Goal: Information Seeking & Learning: Learn about a topic

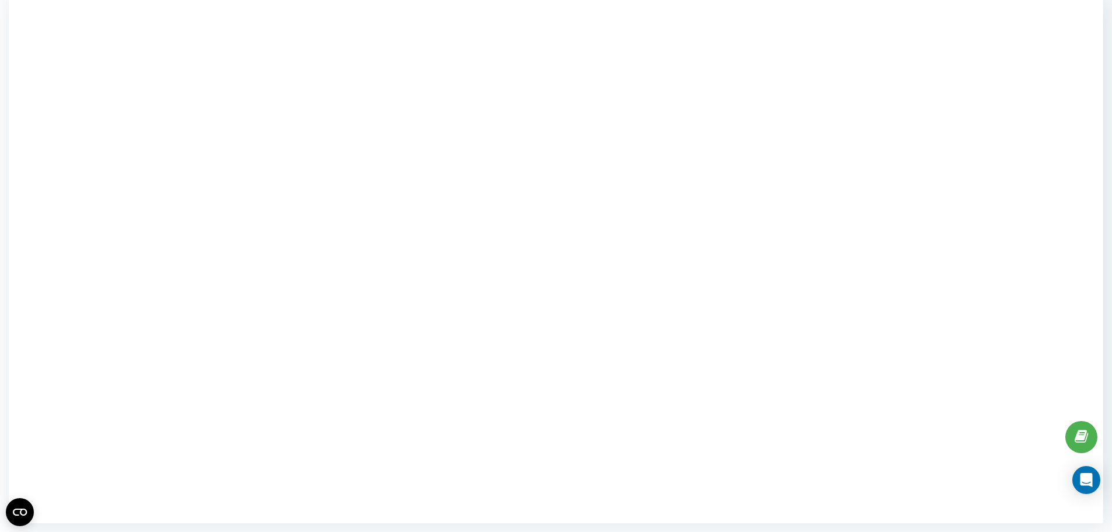
click at [887, 261] on div at bounding box center [556, 257] width 1094 height 532
click at [887, 298] on div at bounding box center [556, 257] width 1094 height 532
click at [172, 286] on div at bounding box center [556, 257] width 1094 height 532
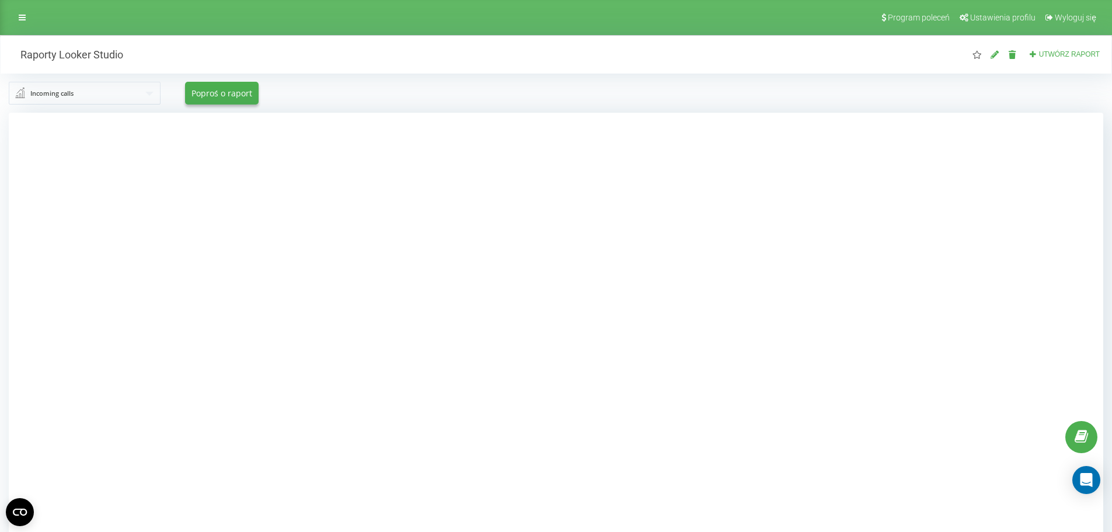
click at [109, 97] on input "text" at bounding box center [85, 92] width 151 height 21
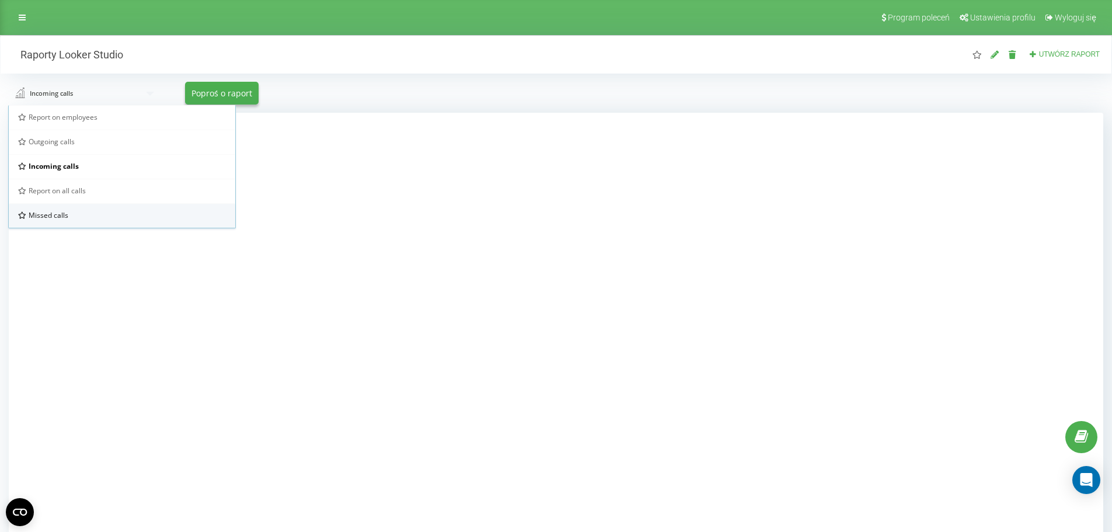
click at [92, 210] on div "Missed calls" at bounding box center [122, 215] width 208 height 10
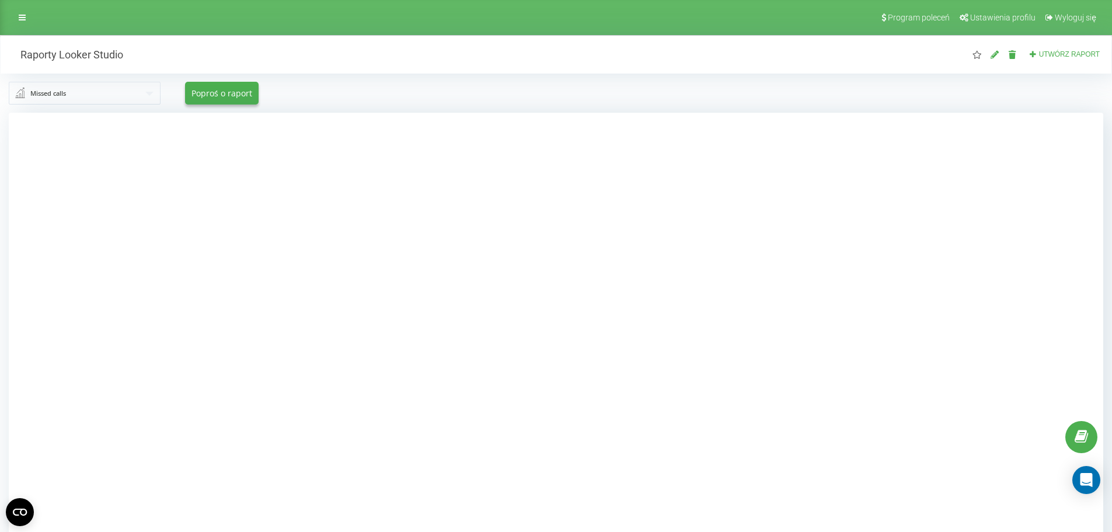
click at [151, 97] on input "text" at bounding box center [85, 92] width 151 height 21
click at [97, 193] on div "Report on all calls" at bounding box center [122, 191] width 208 height 10
click at [146, 97] on input "text" at bounding box center [85, 92] width 151 height 21
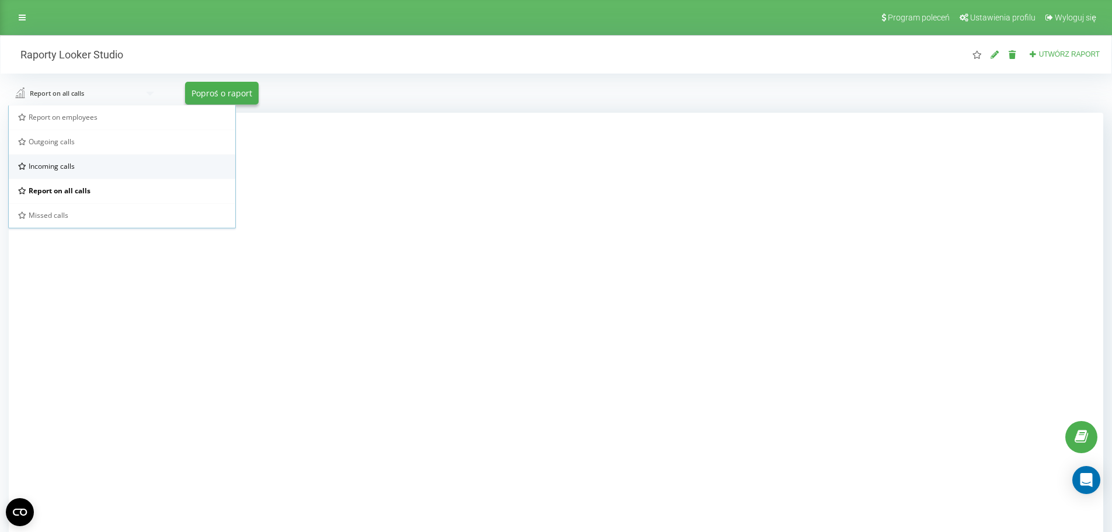
click at [124, 166] on div "Incoming calls" at bounding box center [122, 166] width 208 height 10
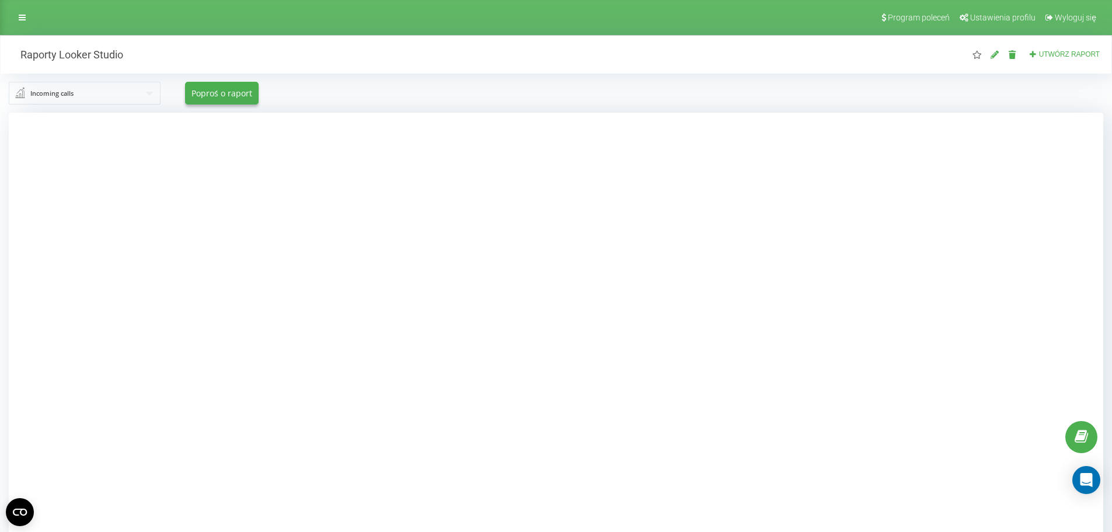
click at [220, 187] on div at bounding box center [556, 379] width 1094 height 532
click at [237, 186] on div at bounding box center [556, 379] width 1094 height 532
click at [205, 193] on div at bounding box center [556, 379] width 1094 height 532
click at [219, 169] on div at bounding box center [556, 379] width 1094 height 532
click at [223, 130] on div at bounding box center [556, 379] width 1094 height 532
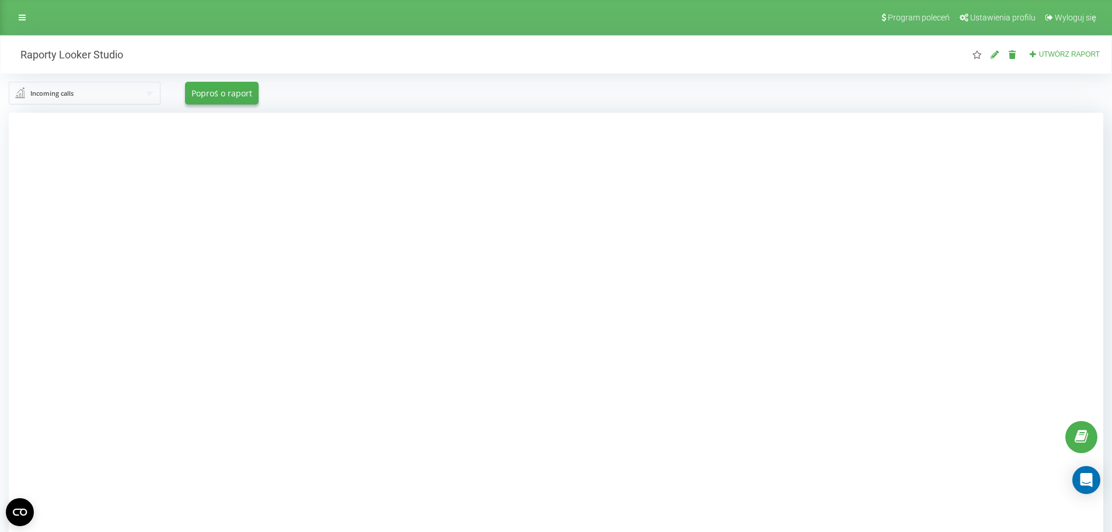
click at [214, 167] on div at bounding box center [556, 379] width 1094 height 532
click at [215, 199] on div at bounding box center [556, 379] width 1094 height 532
click at [130, 82] on input "text" at bounding box center [85, 92] width 151 height 21
click at [104, 191] on div "Report on all calls" at bounding box center [122, 191] width 208 height 10
click at [122, 105] on div "Report on all calls Report on employees Outgoing calls Incoming calls Report on…" at bounding box center [556, 93] width 1110 height 39
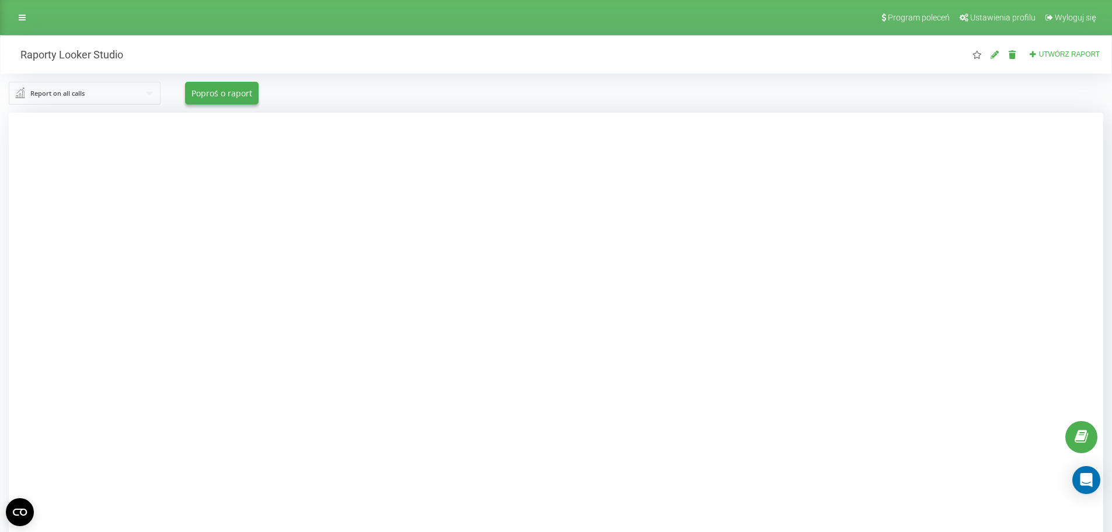
click at [123, 97] on input "text" at bounding box center [85, 92] width 151 height 21
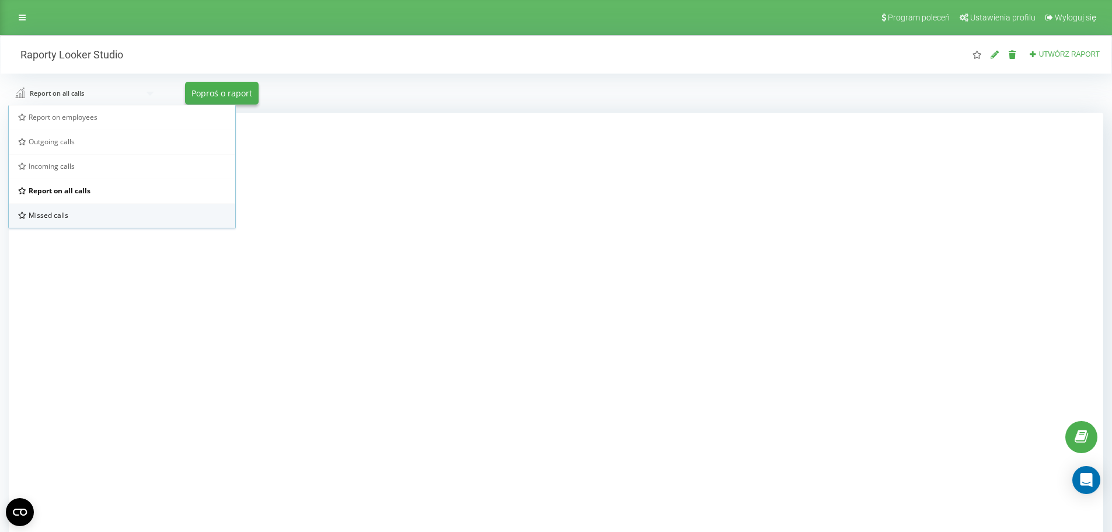
click at [83, 212] on div "Missed calls" at bounding box center [122, 215] width 208 height 10
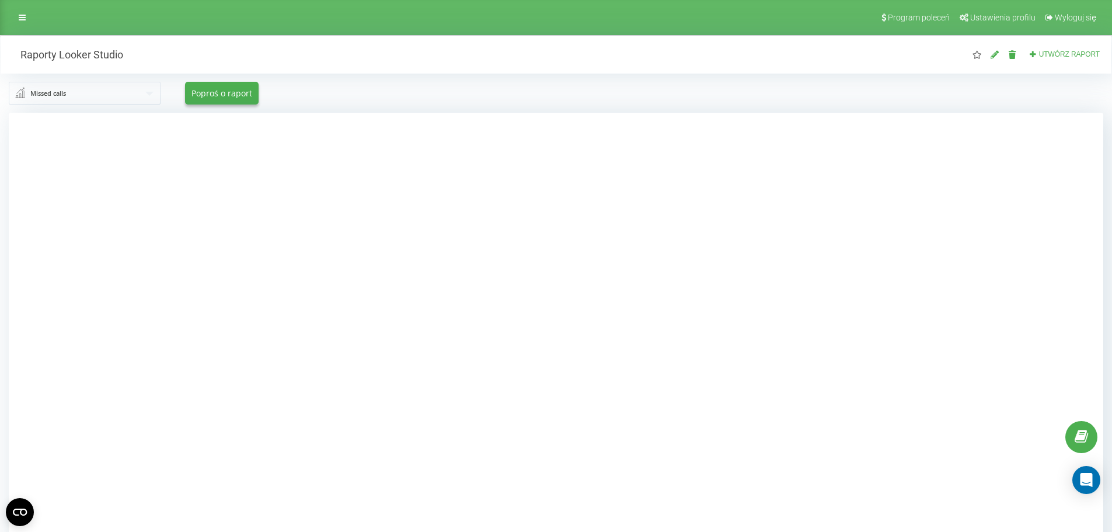
click at [119, 89] on input "text" at bounding box center [85, 92] width 151 height 21
click at [105, 113] on div "Report on employees" at bounding box center [122, 117] width 208 height 10
click at [228, 170] on div at bounding box center [556, 379] width 1094 height 532
click at [212, 179] on div at bounding box center [556, 379] width 1094 height 532
click at [205, 191] on div at bounding box center [556, 379] width 1094 height 532
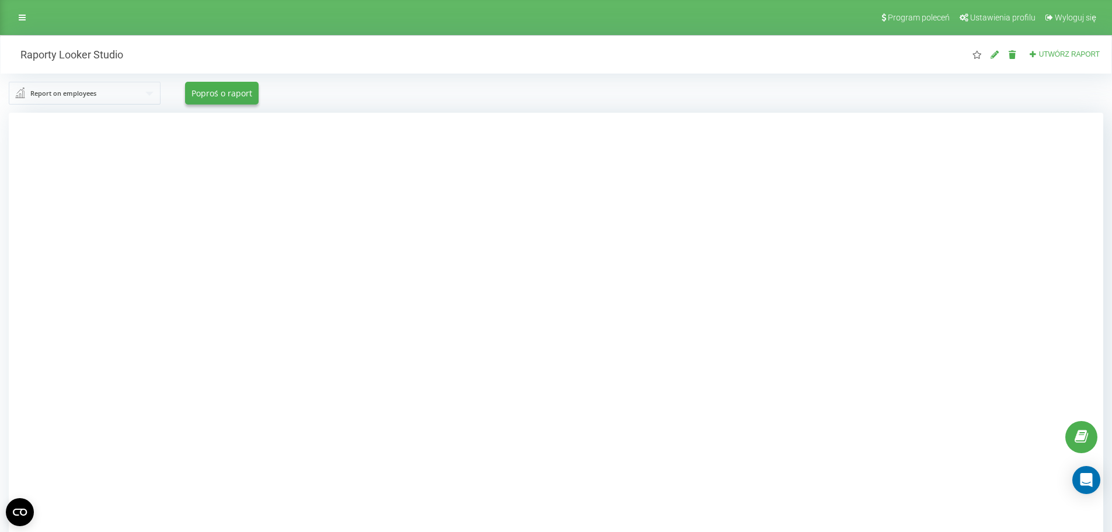
click at [887, 240] on div at bounding box center [556, 379] width 1094 height 532
click at [39, 19] on div "Program poleceń Ustawienia profilu Wyloguj się" at bounding box center [556, 17] width 1112 height 35
click at [32, 18] on div "Program poleceń Ustawienia profilu Wyloguj się" at bounding box center [556, 17] width 1112 height 35
click at [27, 18] on link at bounding box center [22, 17] width 21 height 16
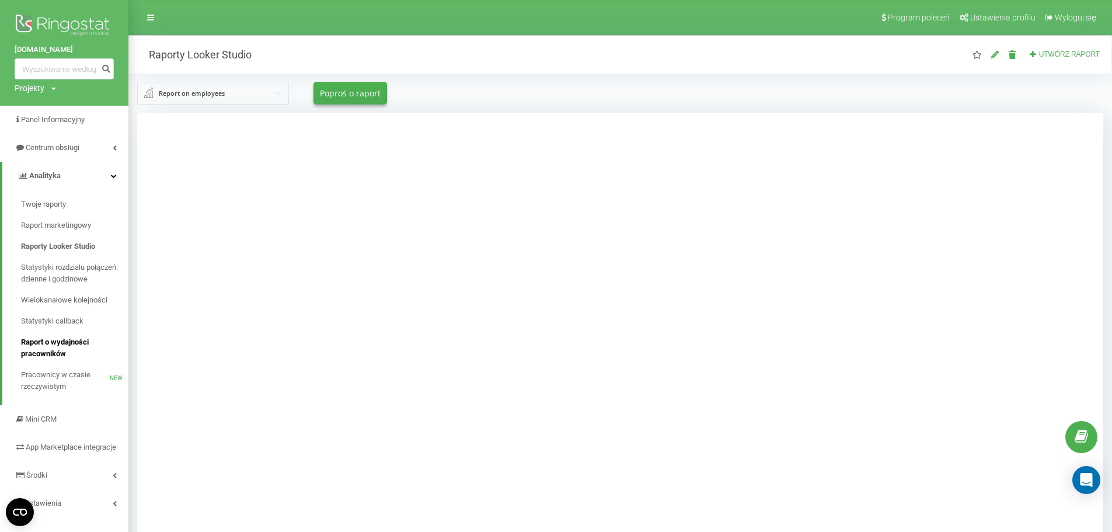
click at [72, 348] on span "Raport o wydajności pracowników" at bounding box center [72, 347] width 102 height 23
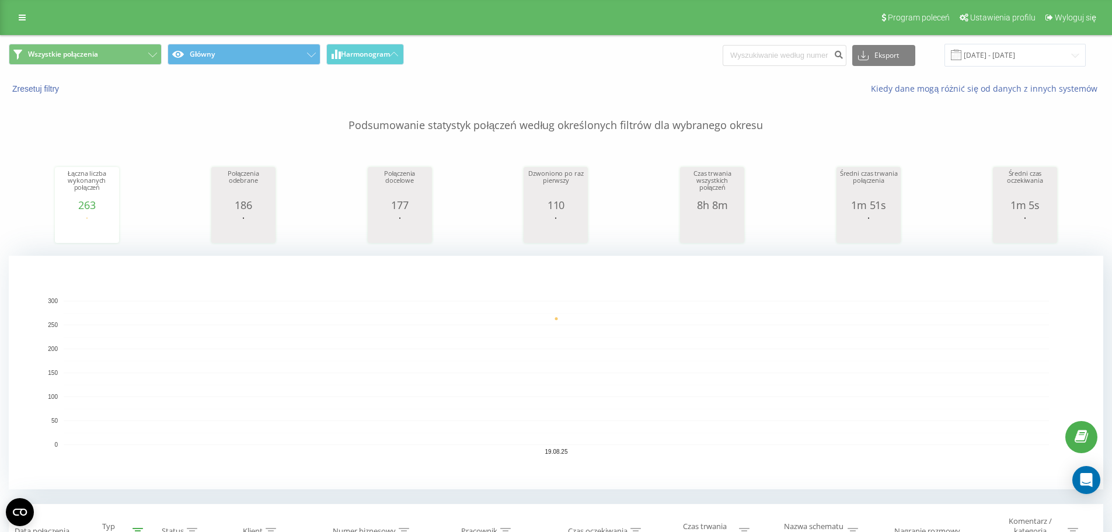
scroll to position [292, 0]
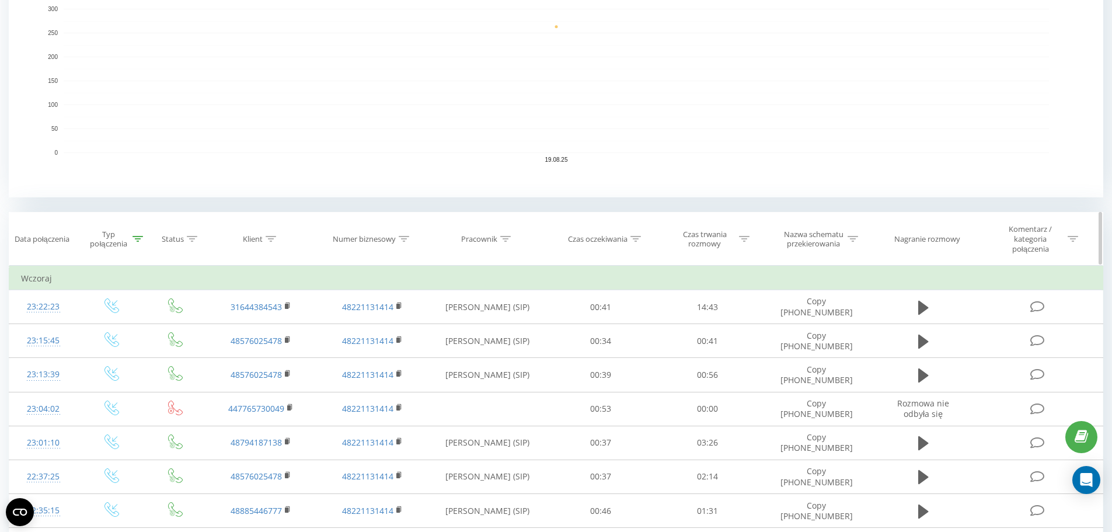
click at [139, 236] on icon at bounding box center [137, 239] width 11 height 6
click at [638, 244] on th "Czas oczekiwania" at bounding box center [600, 238] width 107 height 53
click at [637, 234] on div at bounding box center [635, 239] width 11 height 10
click at [593, 333] on input "text" at bounding box center [600, 327] width 103 height 20
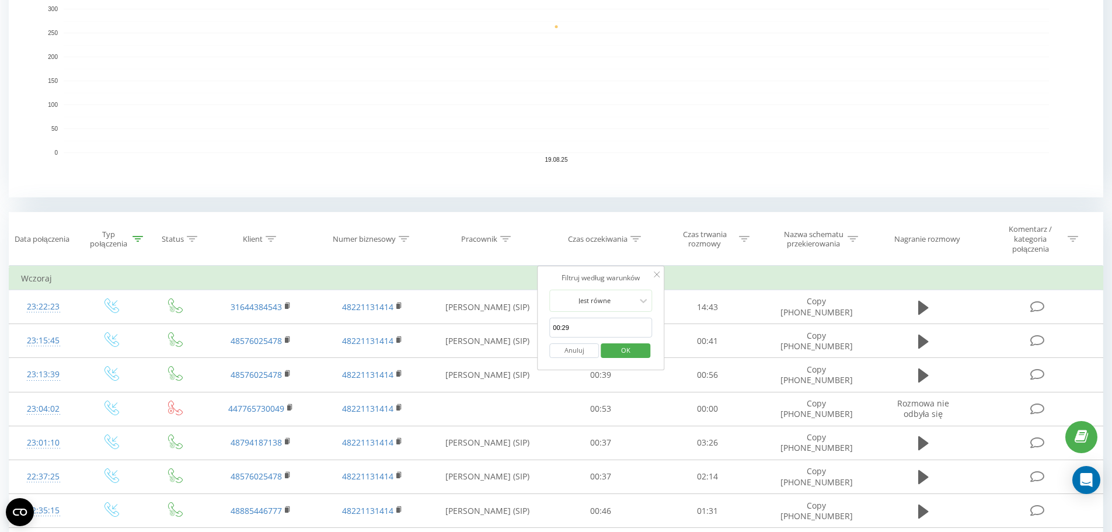
type input "00:29"
click at [628, 352] on span "OK" at bounding box center [625, 350] width 33 height 18
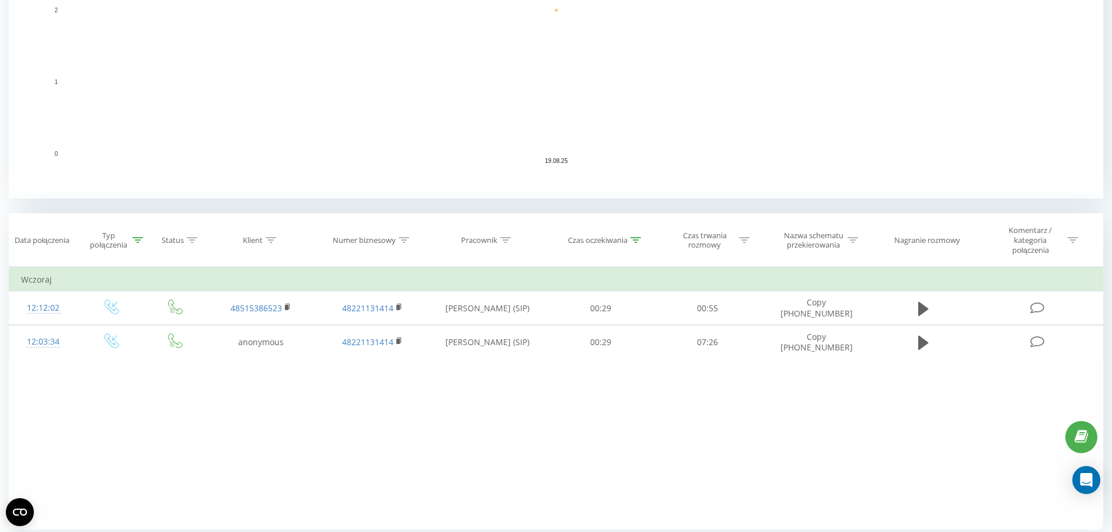
scroll to position [292, 0]
click at [627, 236] on div "Czas oczekiwania" at bounding box center [598, 239] width 60 height 10
click at [636, 241] on icon at bounding box center [635, 239] width 11 height 6
click at [634, 307] on div "Jest równe" at bounding box center [593, 301] width 85 height 18
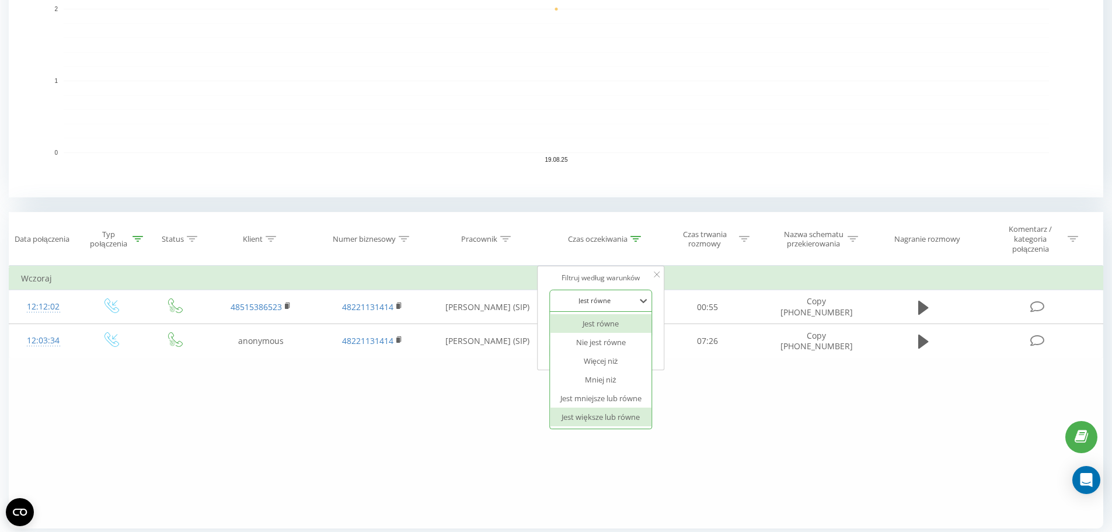
click at [618, 417] on div "Jest większe lub równe" at bounding box center [601, 416] width 102 height 19
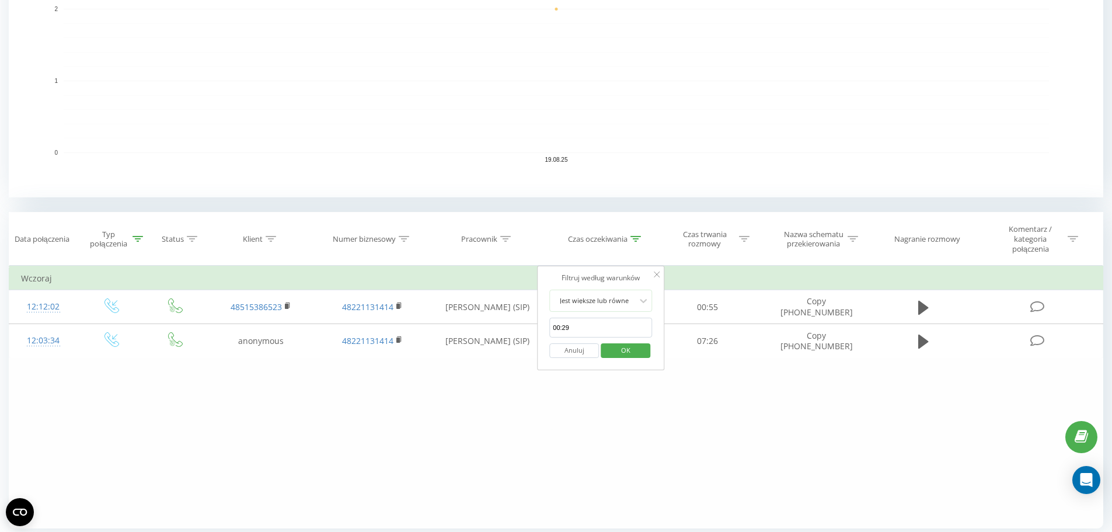
click at [631, 351] on span "OK" at bounding box center [625, 350] width 33 height 18
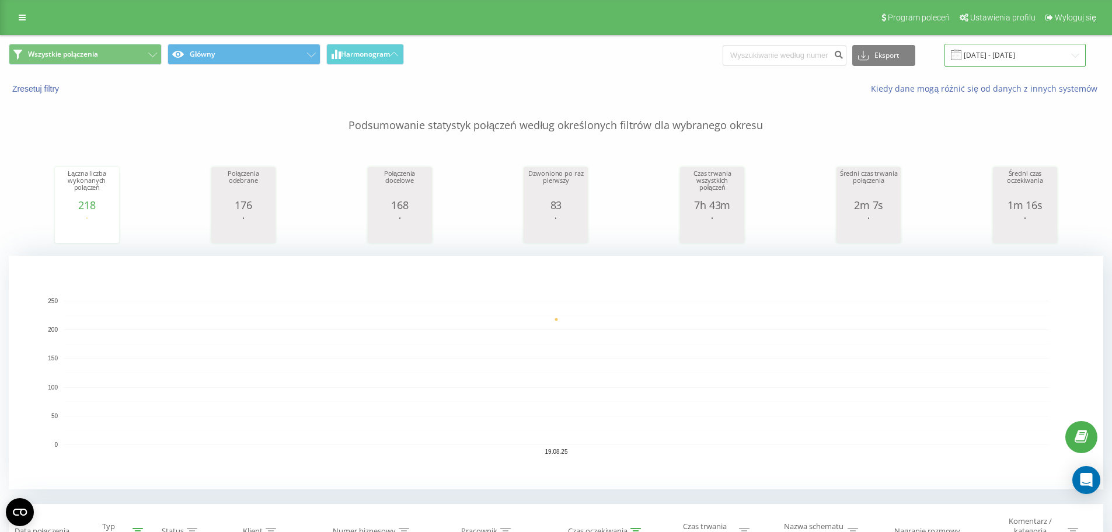
click at [996, 51] on input "19.08.2025 - 19.08.2025" at bounding box center [1014, 55] width 141 height 23
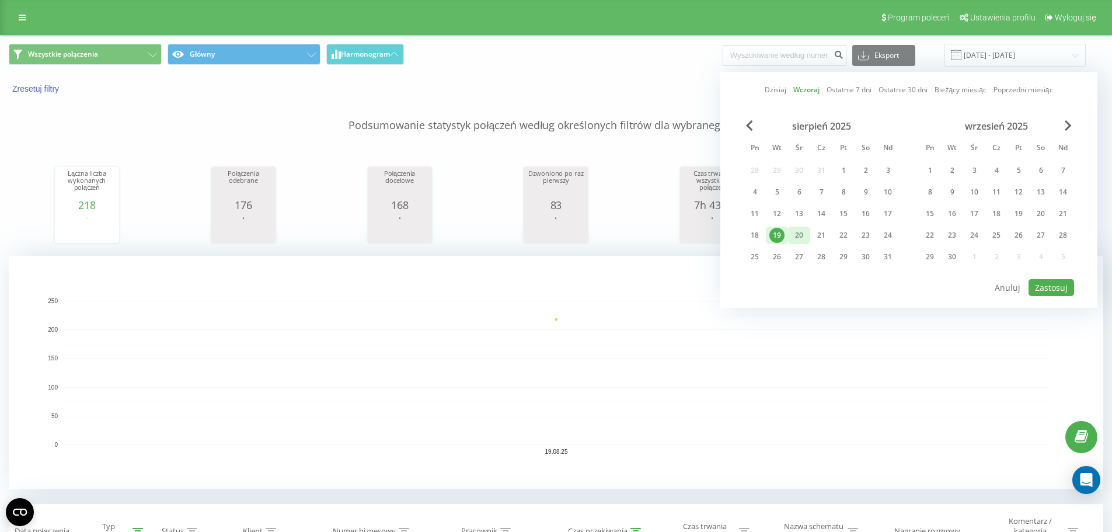
click at [803, 237] on div "20" at bounding box center [798, 235] width 15 height 15
click at [1057, 285] on button "Zastosuj" at bounding box center [1051, 287] width 46 height 17
type input "20.08.2025 - 20.08.2025"
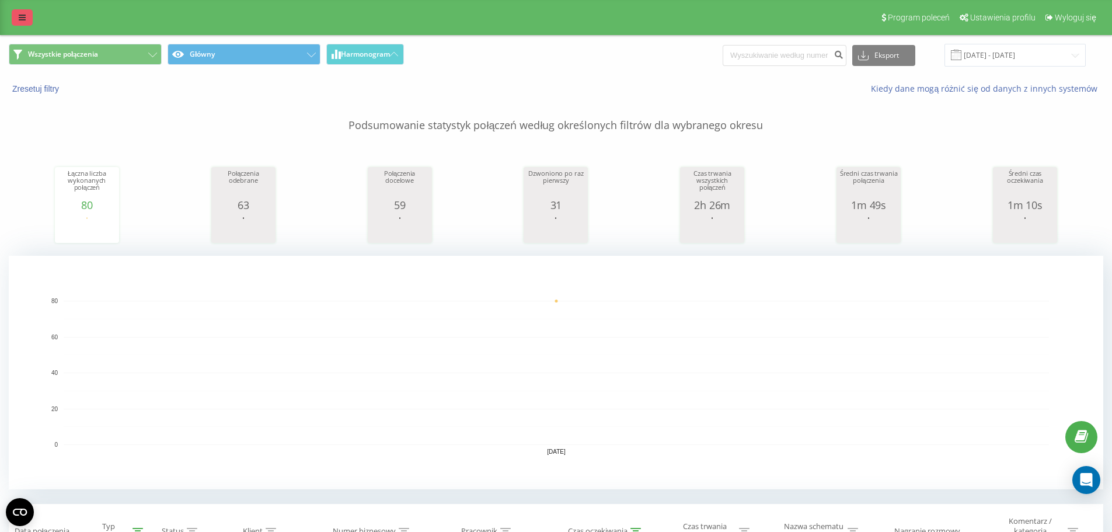
click at [24, 18] on icon at bounding box center [22, 17] width 7 height 8
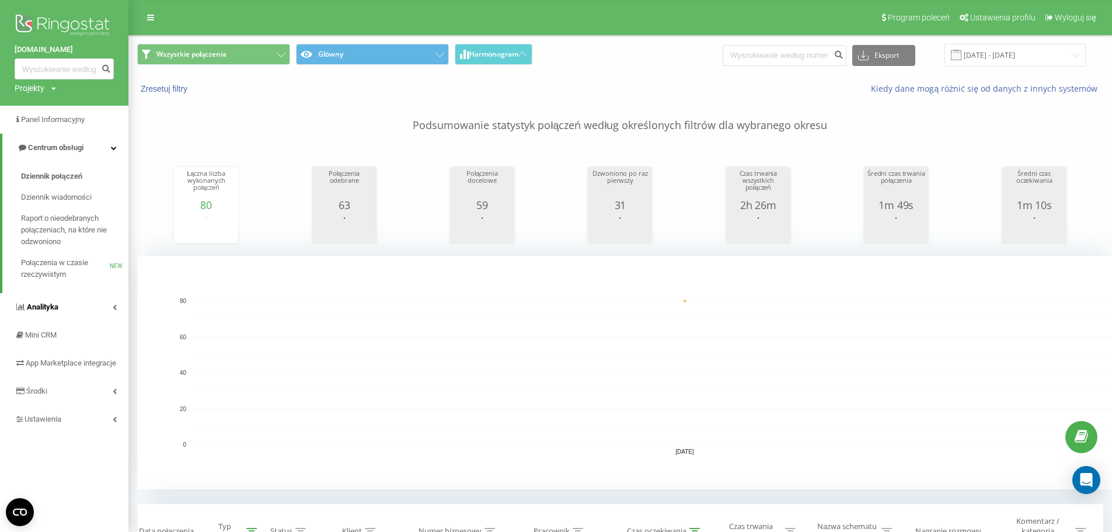
click at [85, 312] on link "Analityka" at bounding box center [64, 307] width 128 height 28
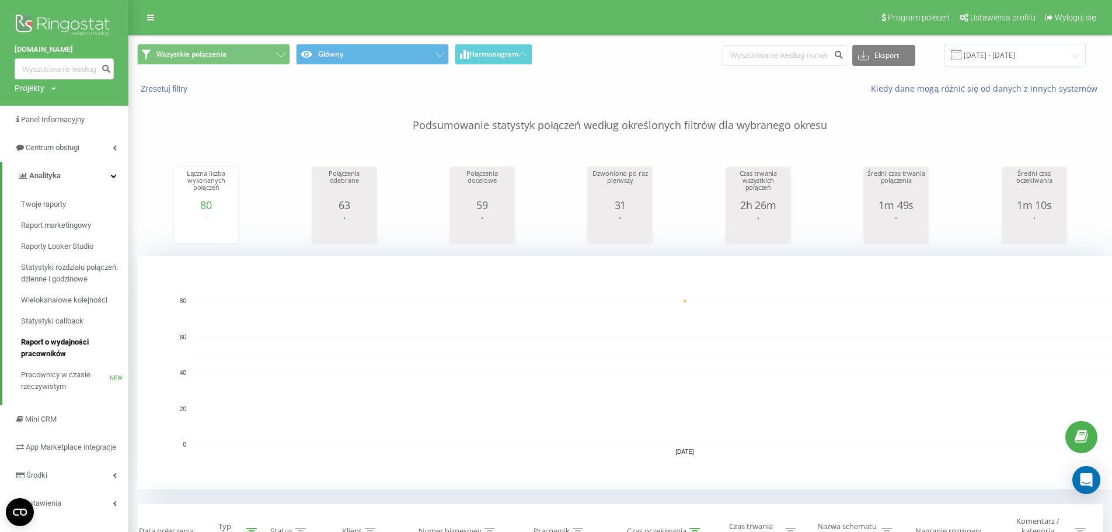
click at [80, 346] on span "Raport o wydajności pracowników" at bounding box center [72, 347] width 102 height 23
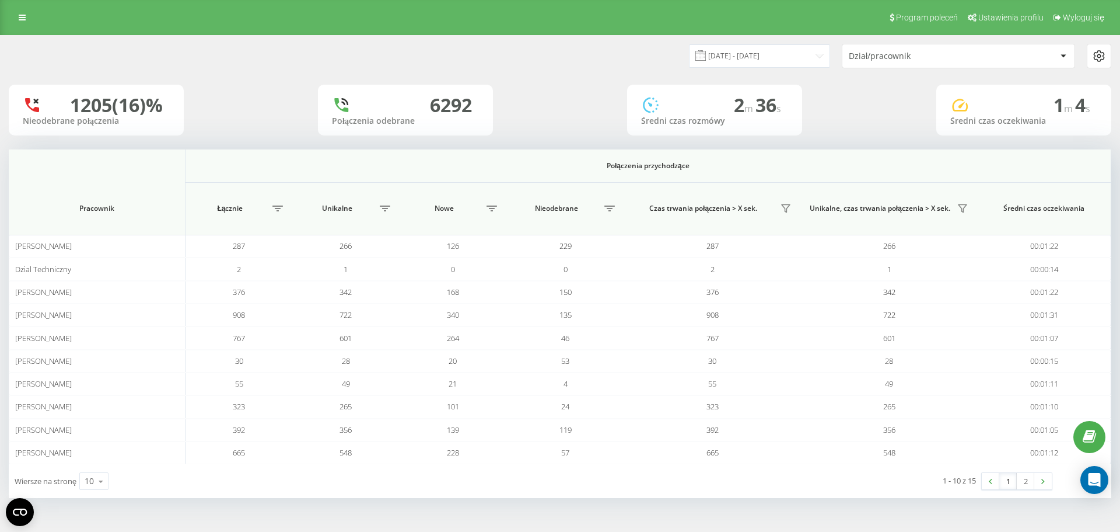
click at [956, 51] on div "Dział/pracownik" at bounding box center [918, 56] width 139 height 10
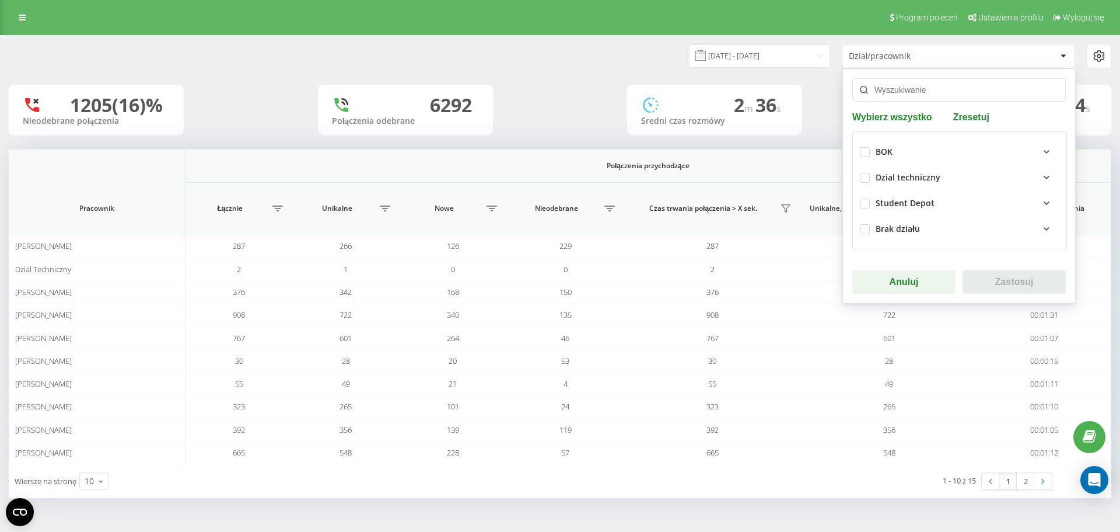
click at [890, 205] on div "Student Depot" at bounding box center [905, 203] width 59 height 10
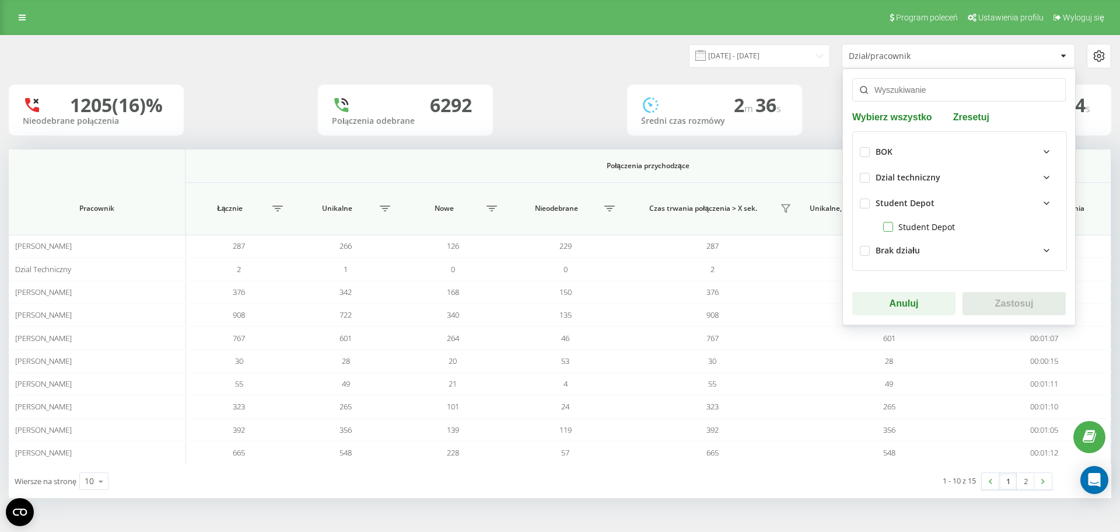
click at [883, 226] on label "Student Depot" at bounding box center [919, 227] width 72 height 10
checkbox input "true"
click at [858, 202] on div "BOK Dzial techniczny Student Depot Student Depot Brak działu" at bounding box center [959, 200] width 215 height 139
click at [865, 198] on label at bounding box center [865, 198] width 10 height 0
checkbox input "true"
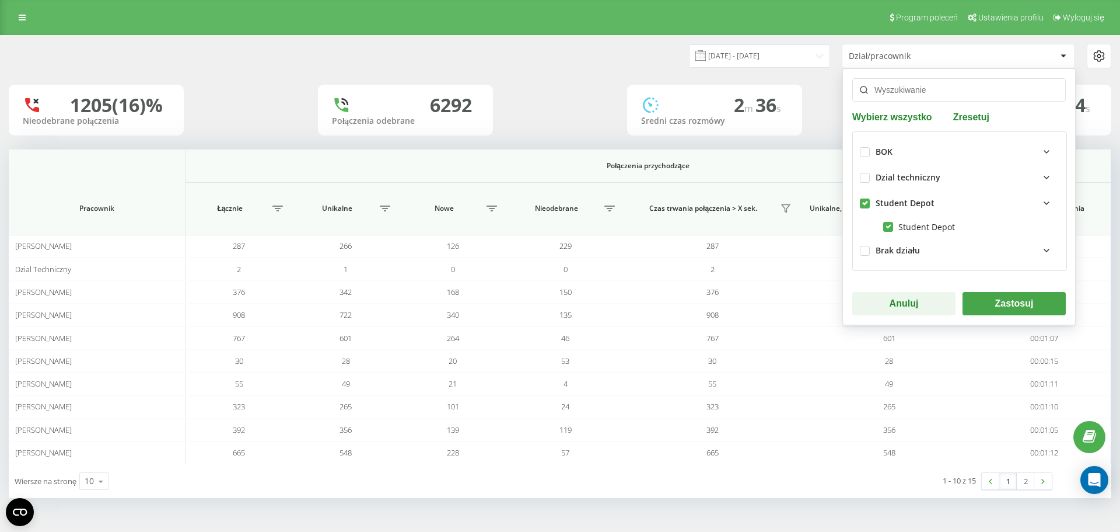
click at [993, 305] on button "Zastosuj" at bounding box center [1014, 303] width 103 height 23
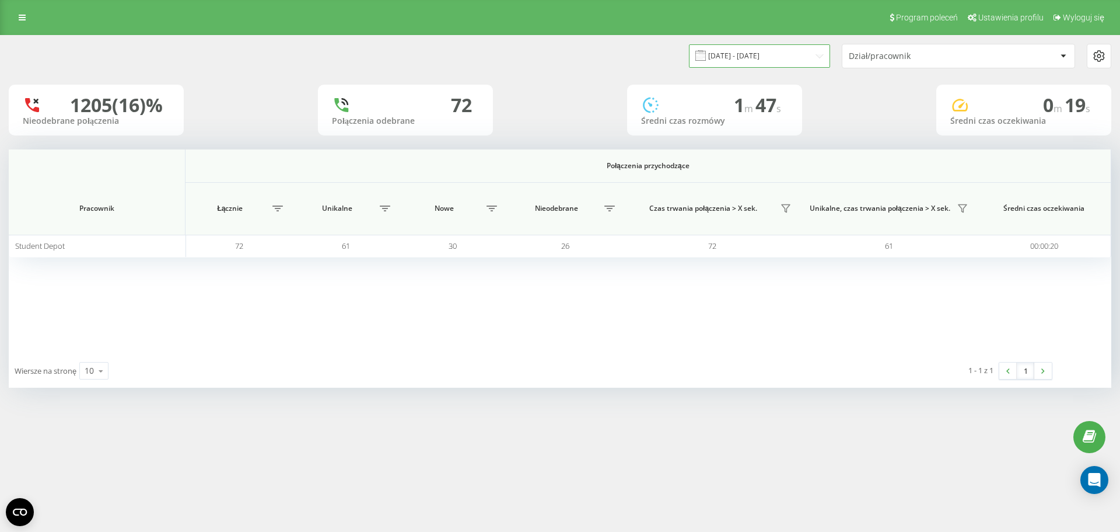
click at [770, 61] on input "20.07.2025 - 20.08.2025" at bounding box center [759, 55] width 141 height 23
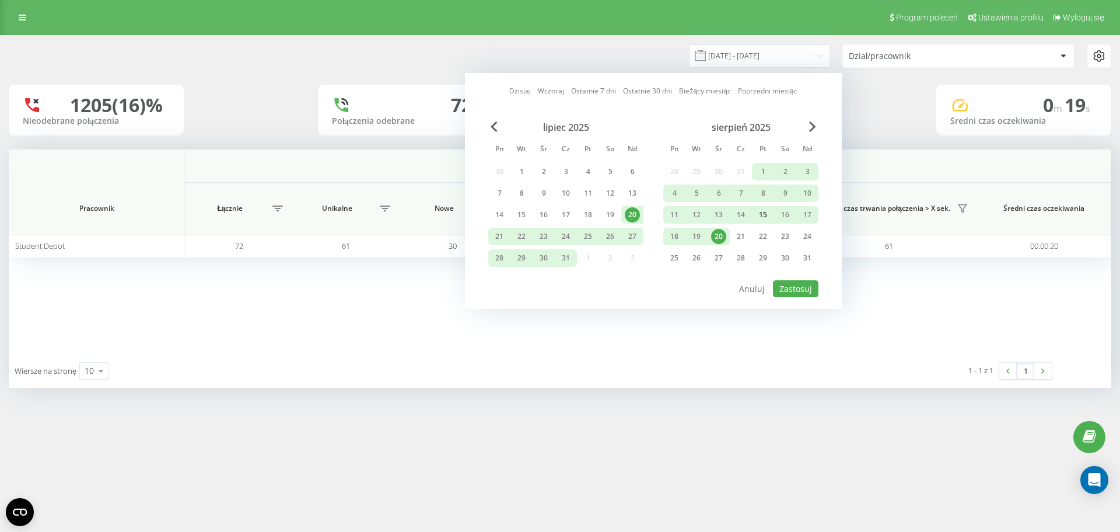
click at [756, 216] on div "15" at bounding box center [763, 214] width 15 height 15
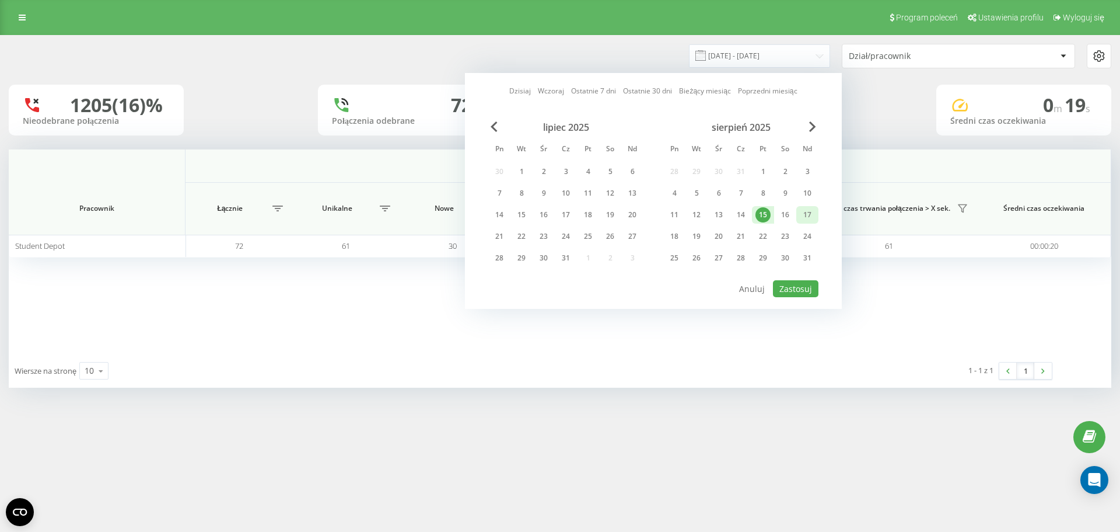
click at [807, 218] on div "17" at bounding box center [807, 214] width 15 height 15
click at [800, 290] on button "Zastosuj" at bounding box center [796, 288] width 46 height 17
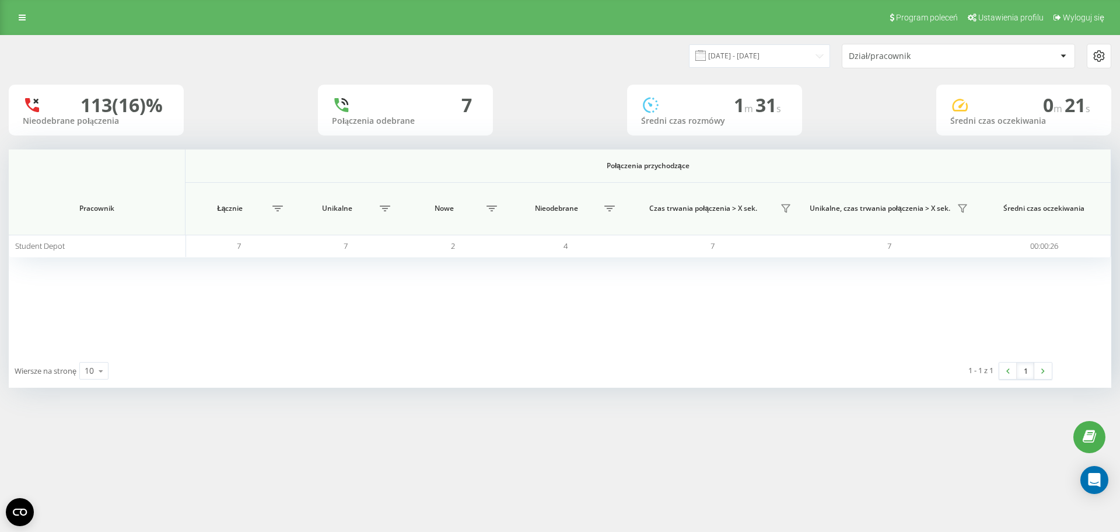
click at [879, 66] on div "Dział/pracownik" at bounding box center [959, 55] width 232 height 23
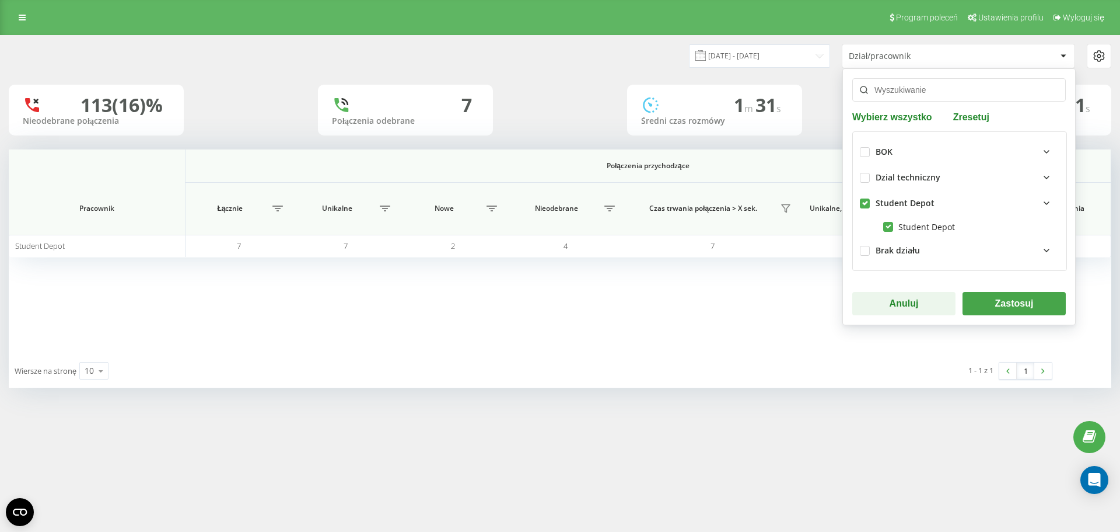
click at [878, 63] on div "Dział/pracownik" at bounding box center [959, 55] width 232 height 23
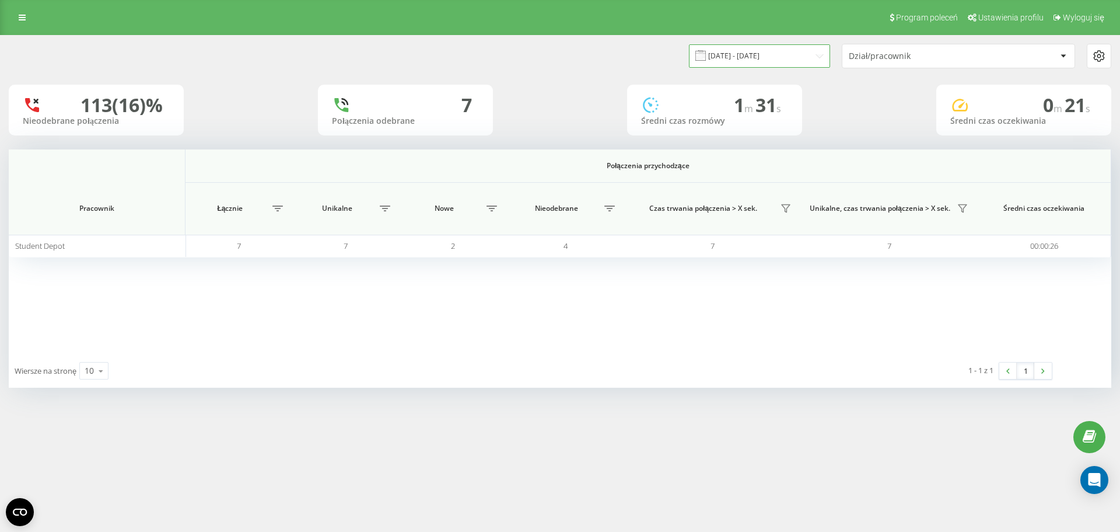
click at [790, 53] on input "15.08.2025 - 17.08.2025" at bounding box center [759, 55] width 141 height 23
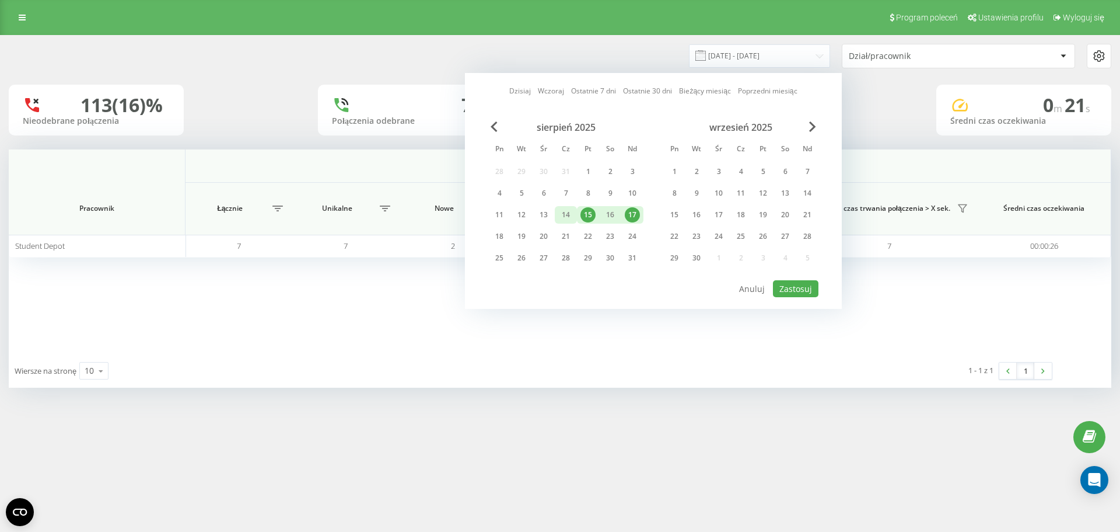
click at [568, 214] on div "14" at bounding box center [565, 214] width 15 height 15
click at [627, 220] on div "17" at bounding box center [632, 214] width 15 height 15
click at [781, 284] on button "Zastosuj" at bounding box center [796, 288] width 46 height 17
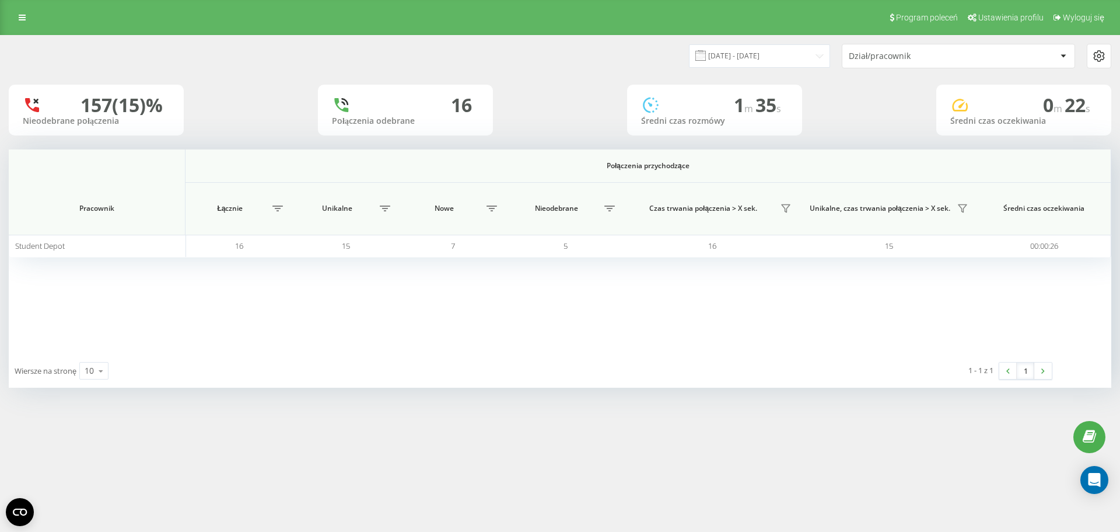
click at [873, 55] on div "Dział/pracownik" at bounding box center [918, 56] width 139 height 10
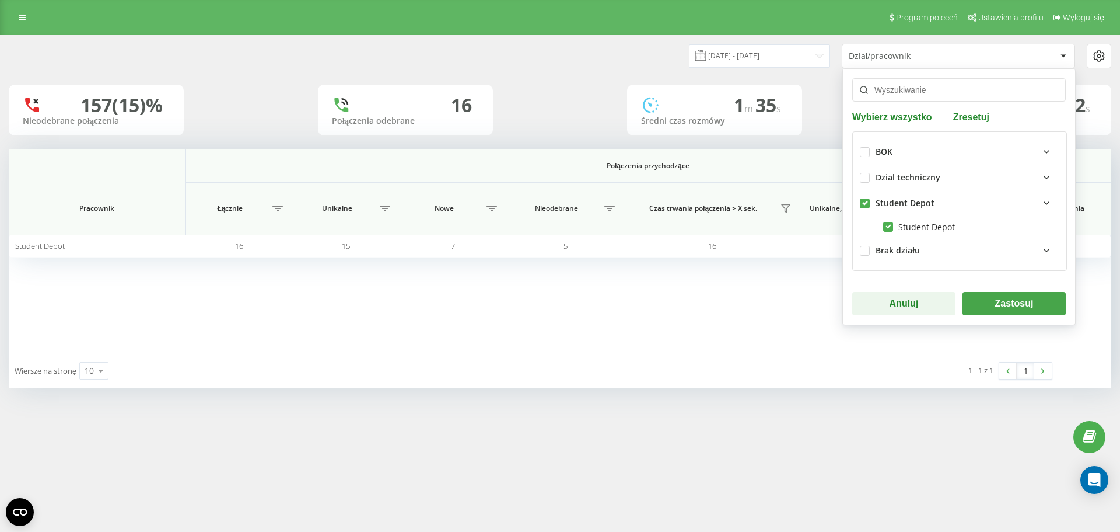
click at [1007, 312] on button "Zastosuj" at bounding box center [1014, 303] width 103 height 23
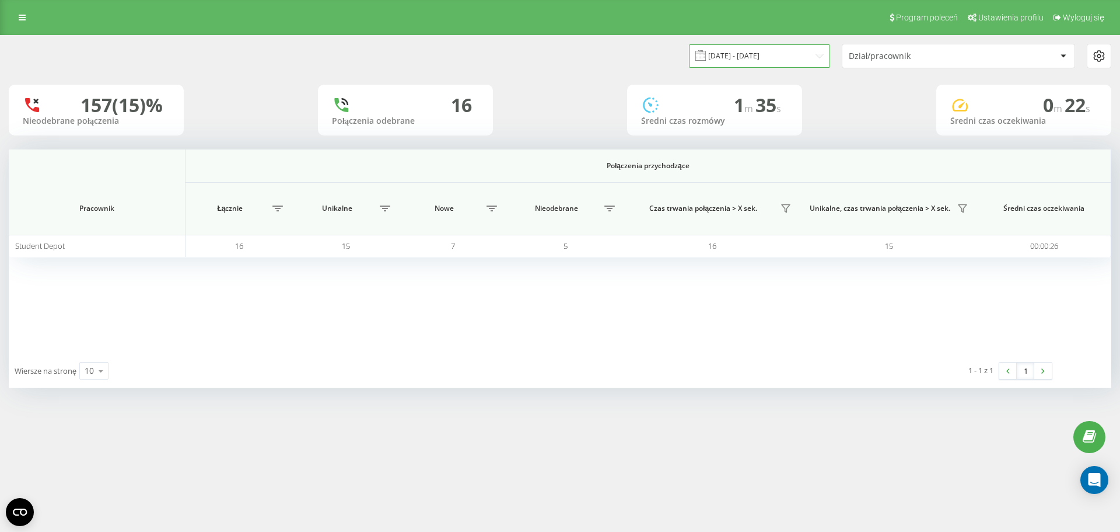
click at [746, 54] on input "14.08.2025 - 17.08.2025" at bounding box center [759, 55] width 141 height 23
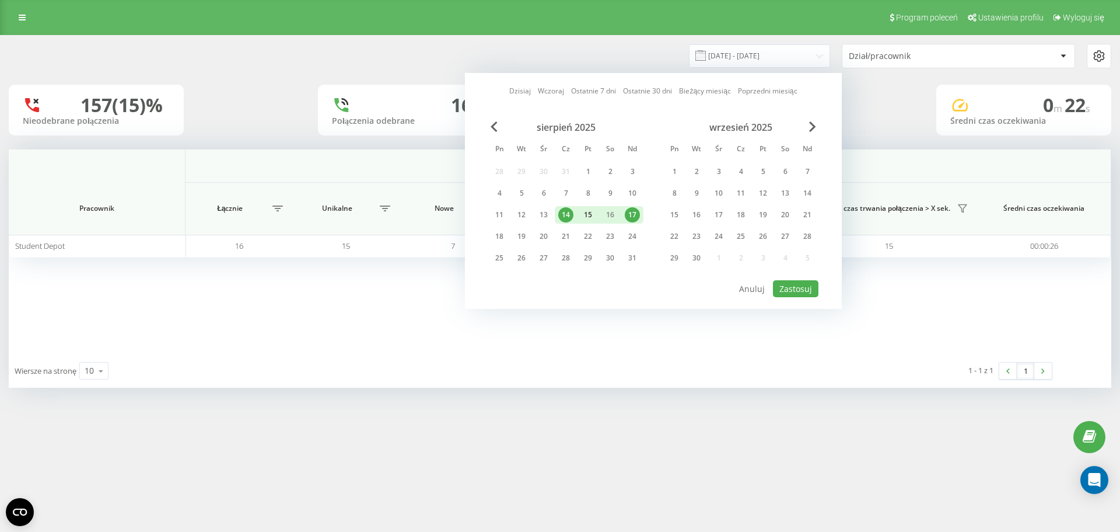
click at [585, 213] on div "15" at bounding box center [588, 214] width 15 height 15
click at [630, 211] on div "17" at bounding box center [632, 214] width 15 height 15
click at [800, 291] on button "Zastosuj" at bounding box center [796, 288] width 46 height 17
type input "15.08.2025 - 17.08.2025"
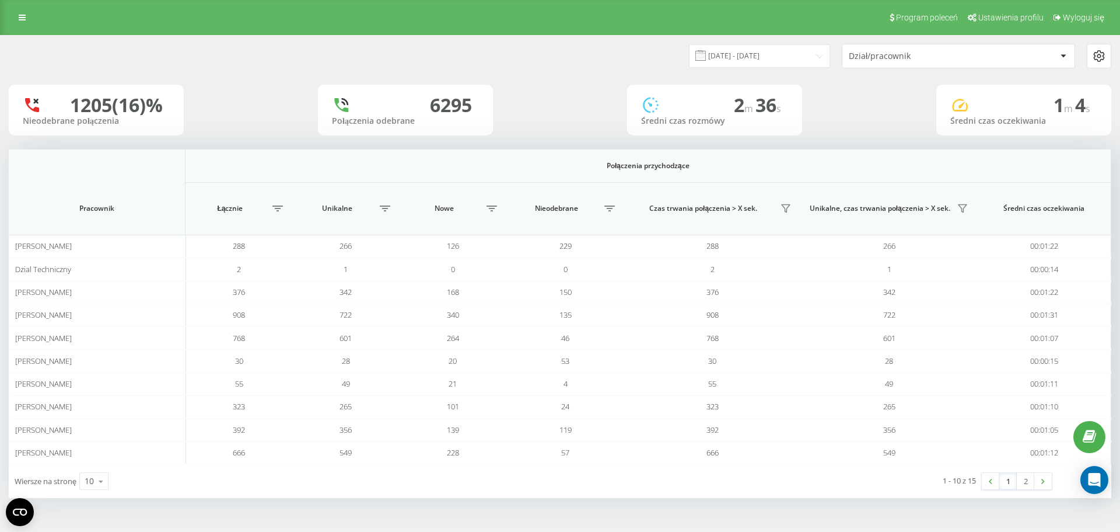
click at [908, 61] on div "Dział/pracownik" at bounding box center [959, 55] width 232 height 23
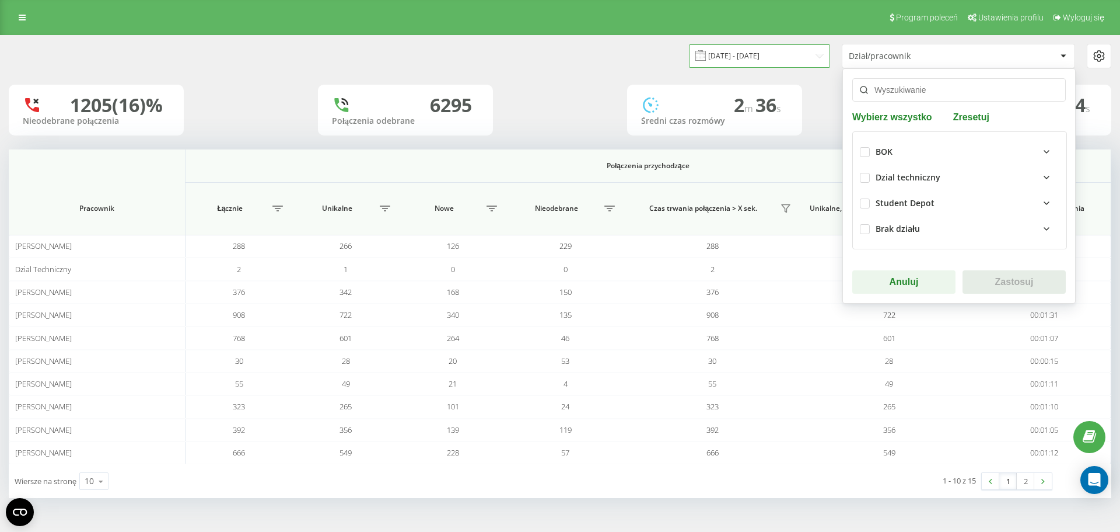
click at [782, 51] on input "20.07.2025 - 20.08.2025" at bounding box center [759, 55] width 141 height 23
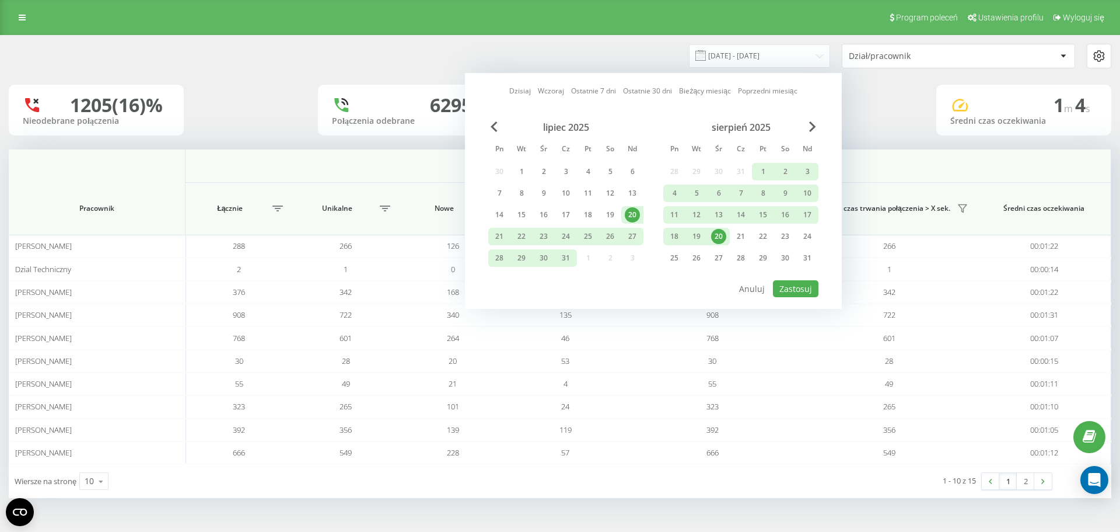
click at [721, 238] on div "20" at bounding box center [718, 236] width 15 height 15
click at [720, 238] on div "20" at bounding box center [718, 236] width 15 height 15
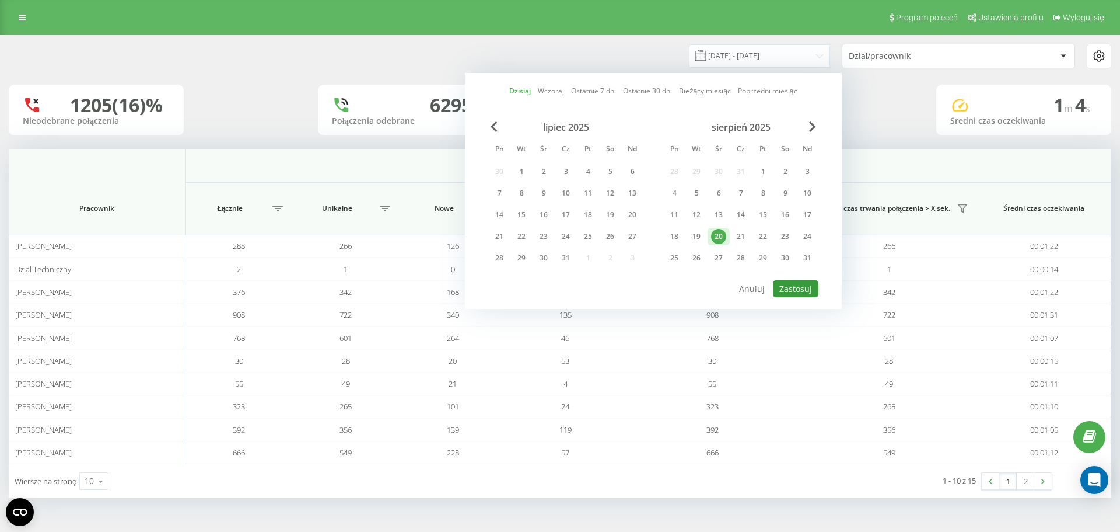
click at [791, 284] on button "Zastosuj" at bounding box center [796, 288] width 46 height 17
type input "[DATE] - [DATE]"
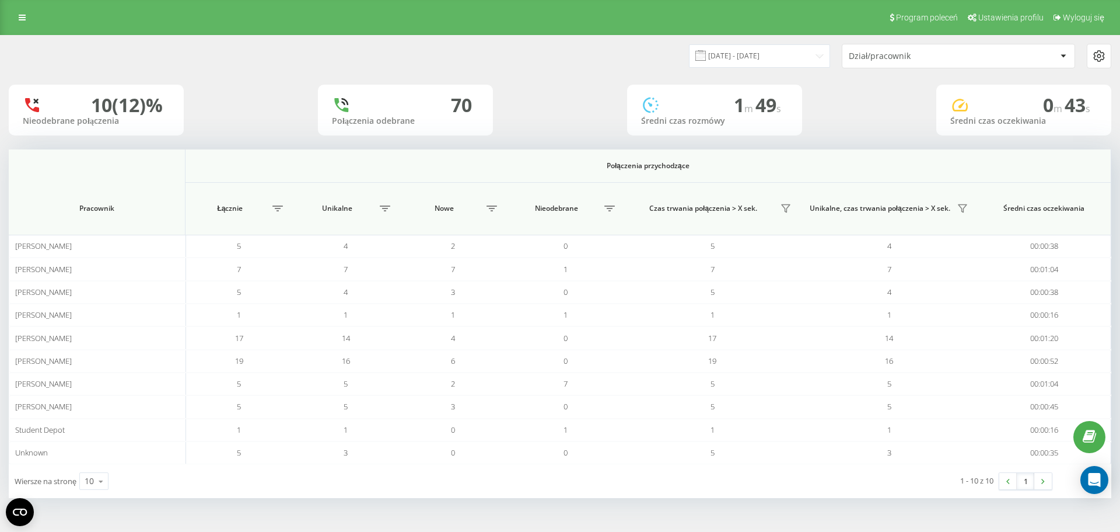
click at [949, 67] on div "Dział/pracownik" at bounding box center [959, 55] width 232 height 23
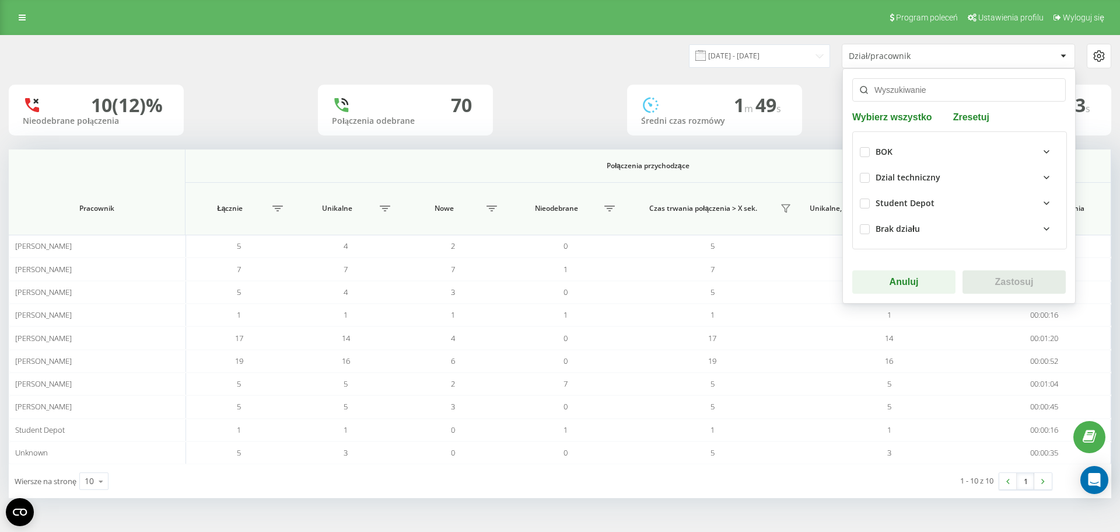
click at [879, 151] on div "BOK" at bounding box center [884, 152] width 17 height 10
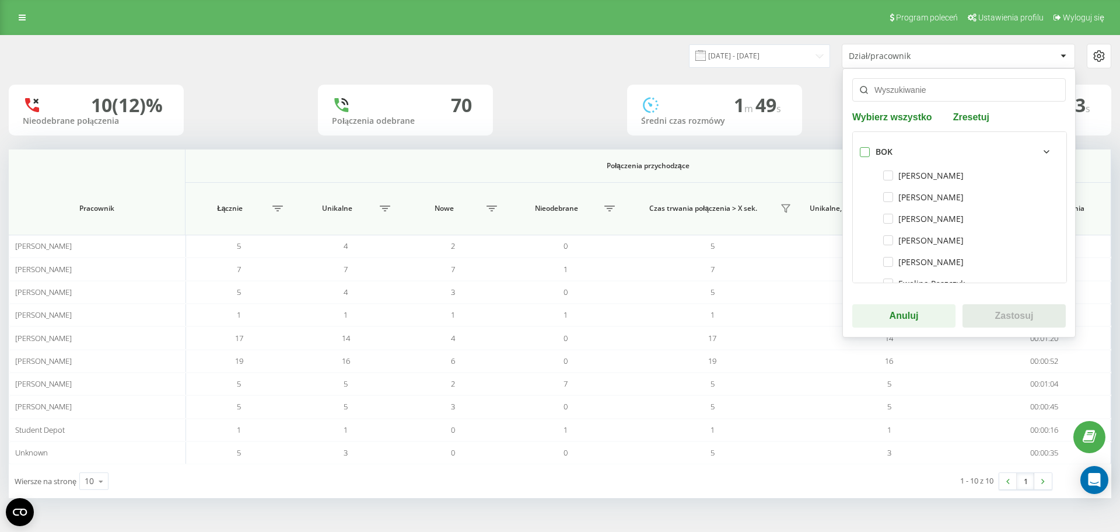
click at [867, 147] on label at bounding box center [865, 147] width 10 height 0
checkbox input "true"
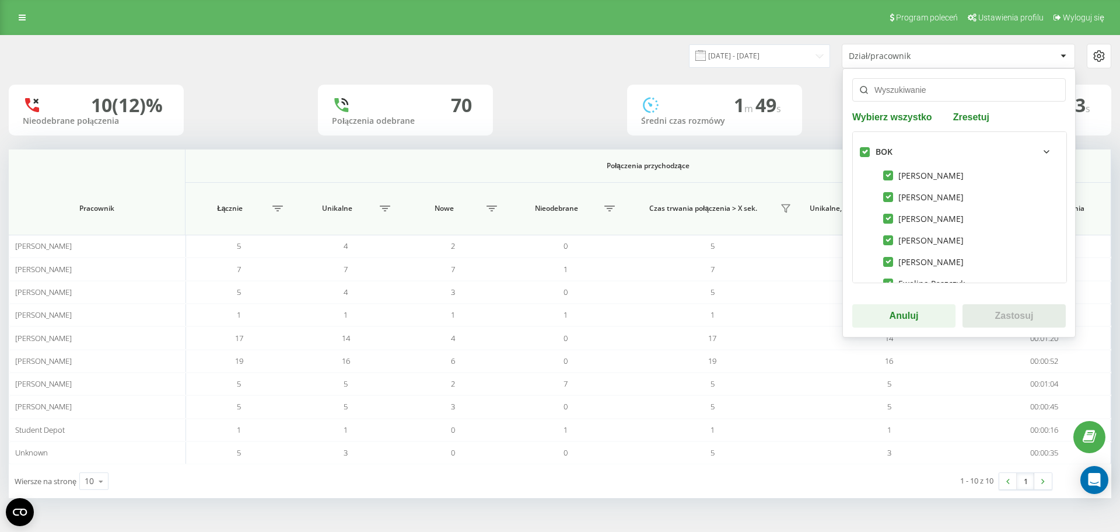
checkbox input "true"
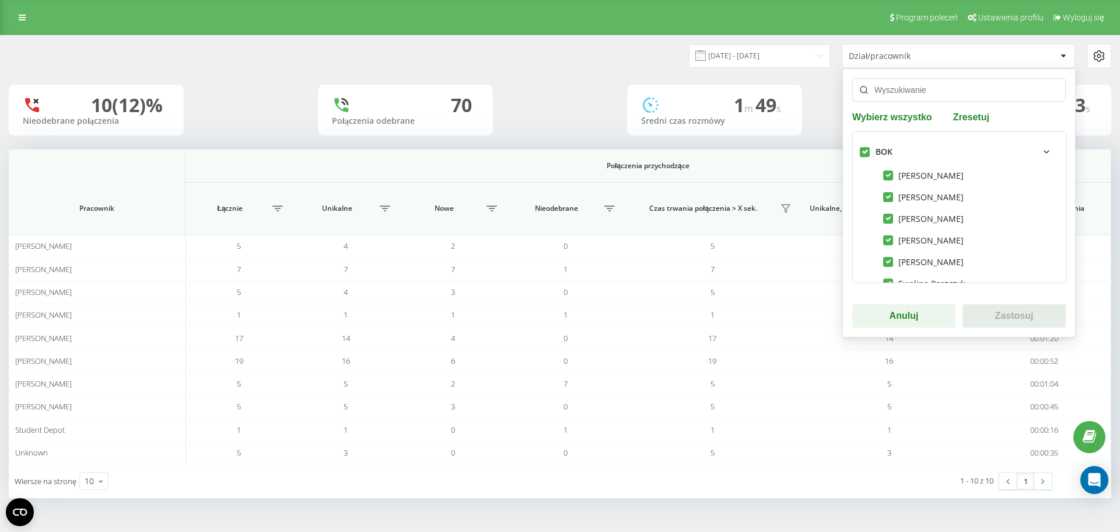
checkbox input "true"
click at [993, 318] on button "Zastosuj" at bounding box center [1014, 315] width 103 height 23
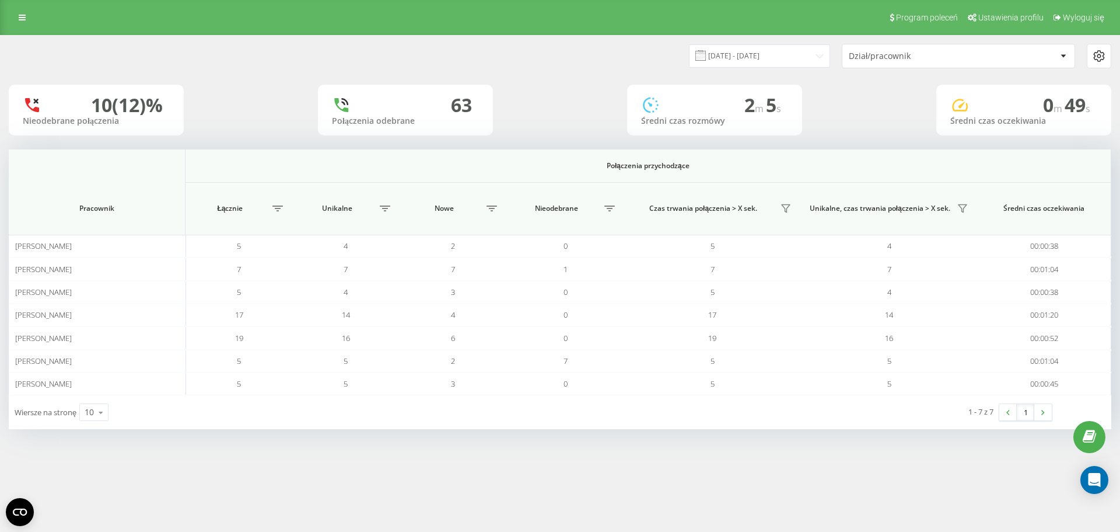
click at [887, 44] on div "Dział/pracownik" at bounding box center [958, 56] width 233 height 25
click at [898, 61] on div "Dział/pracownik" at bounding box center [959, 55] width 232 height 23
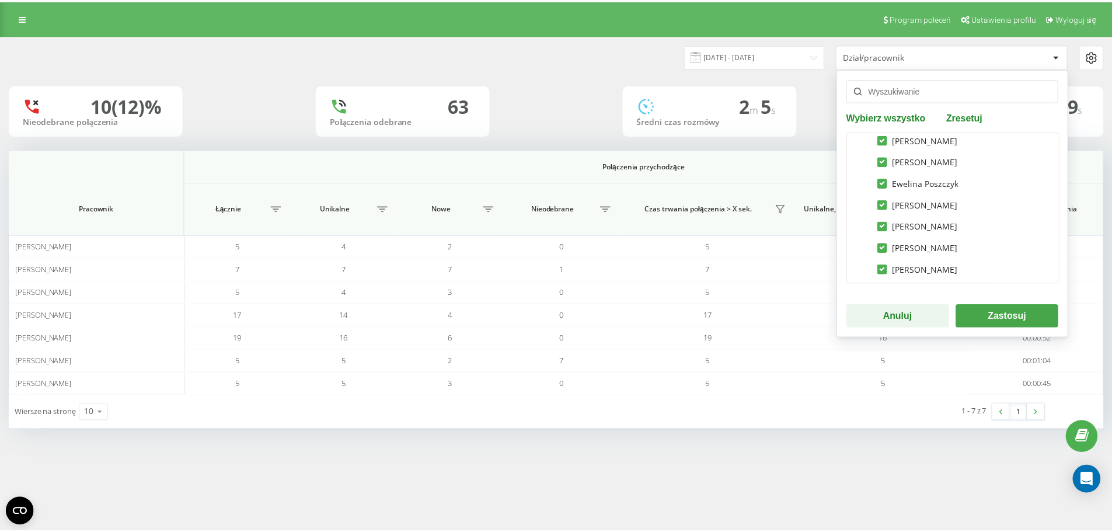
scroll to position [225, 0]
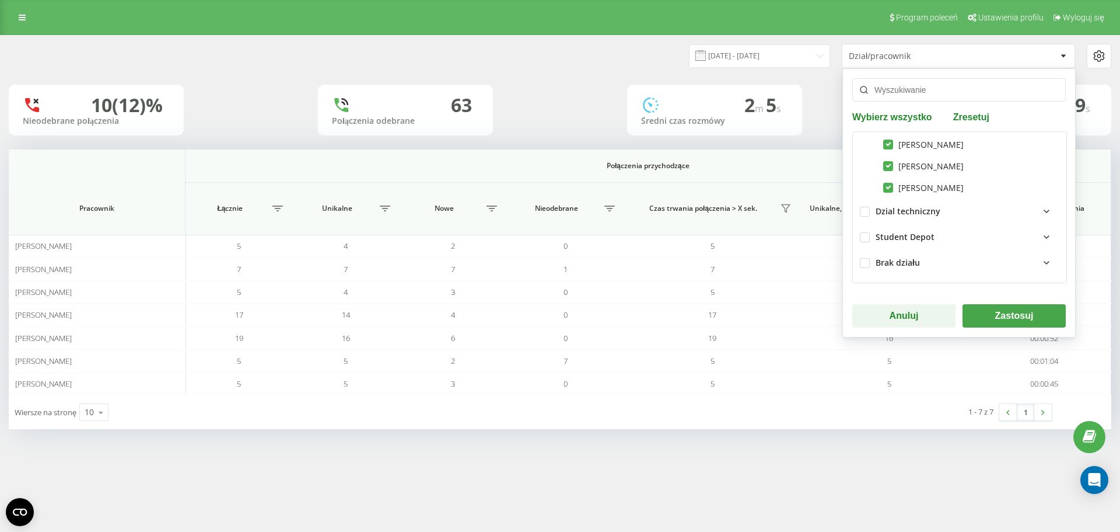
click at [870, 238] on div "Student Depot" at bounding box center [960, 237] width 200 height 26
click at [864, 232] on label at bounding box center [865, 232] width 10 height 0
checkbox input "true"
click at [1021, 319] on button "Zastosuj" at bounding box center [1014, 315] width 103 height 23
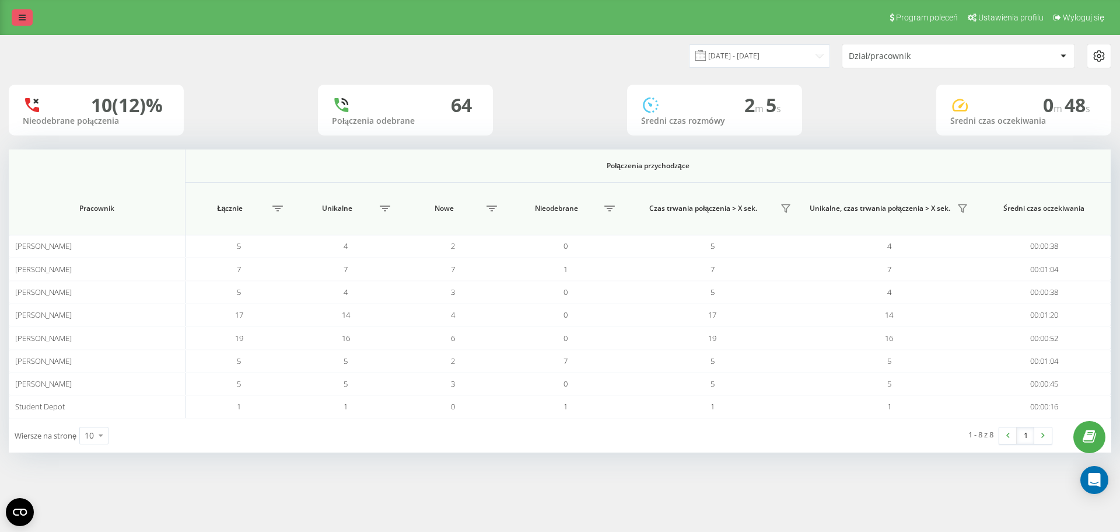
click at [15, 14] on link at bounding box center [22, 17] width 21 height 16
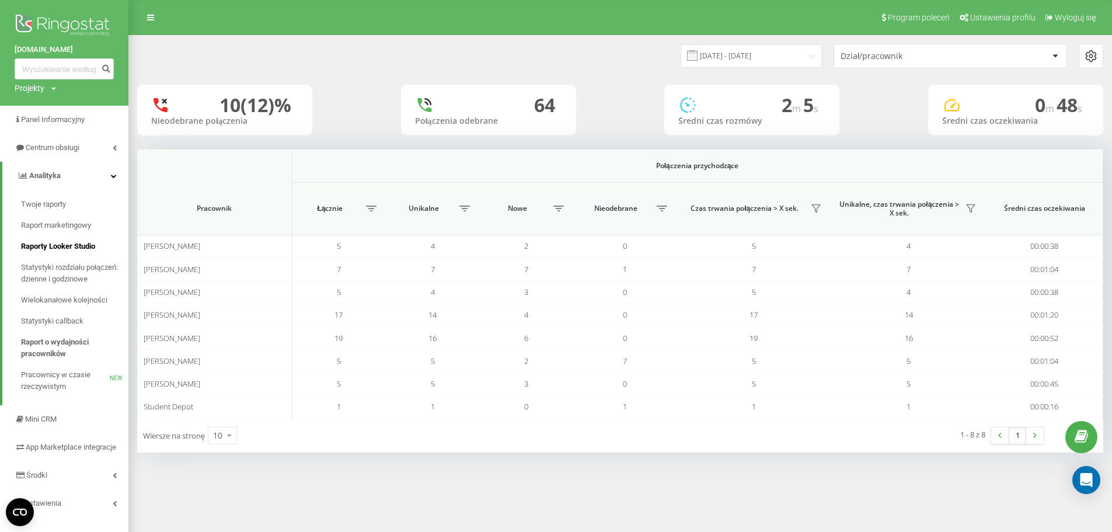
click at [80, 244] on span "Raporty Looker Studio" at bounding box center [58, 246] width 74 height 12
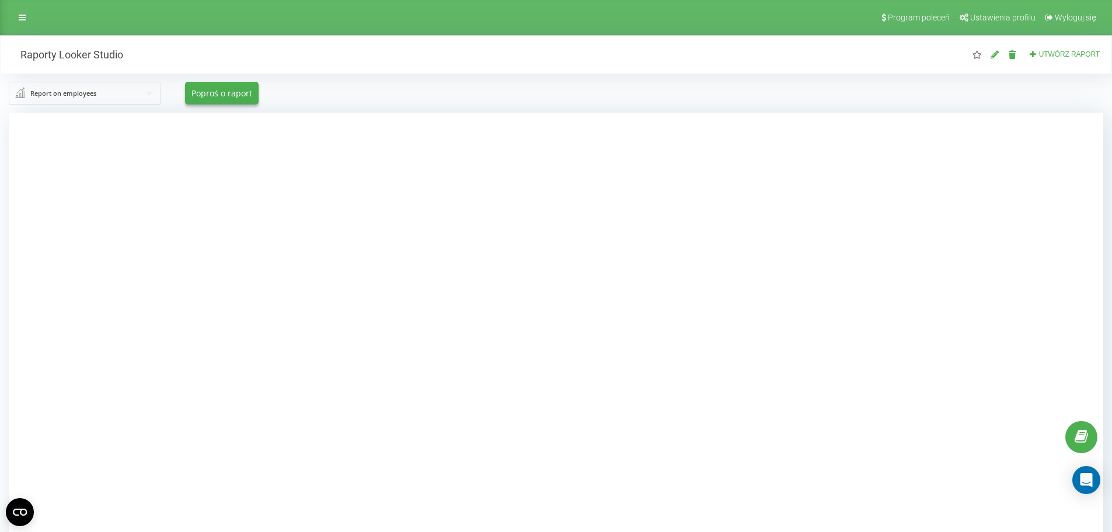
click at [103, 96] on input "text" at bounding box center [85, 92] width 151 height 21
click at [93, 169] on div "Incoming calls" at bounding box center [122, 166] width 208 height 10
click at [241, 180] on div at bounding box center [556, 379] width 1094 height 532
click at [922, 190] on div at bounding box center [556, 379] width 1094 height 532
click at [236, 134] on div at bounding box center [556, 379] width 1094 height 532
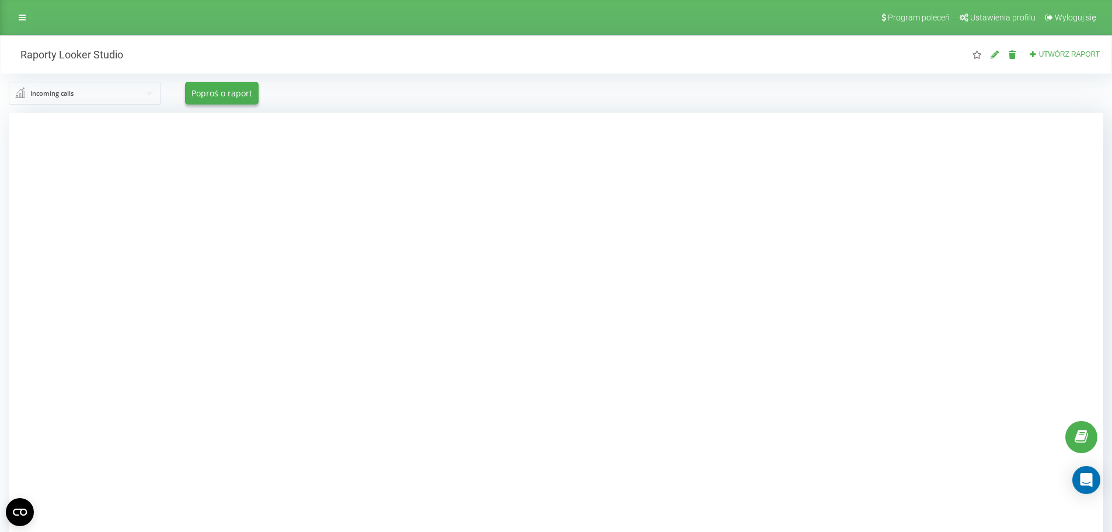
click at [215, 166] on div at bounding box center [556, 379] width 1094 height 532
click at [136, 193] on div at bounding box center [556, 379] width 1094 height 532
click at [25, 23] on link at bounding box center [22, 17] width 21 height 16
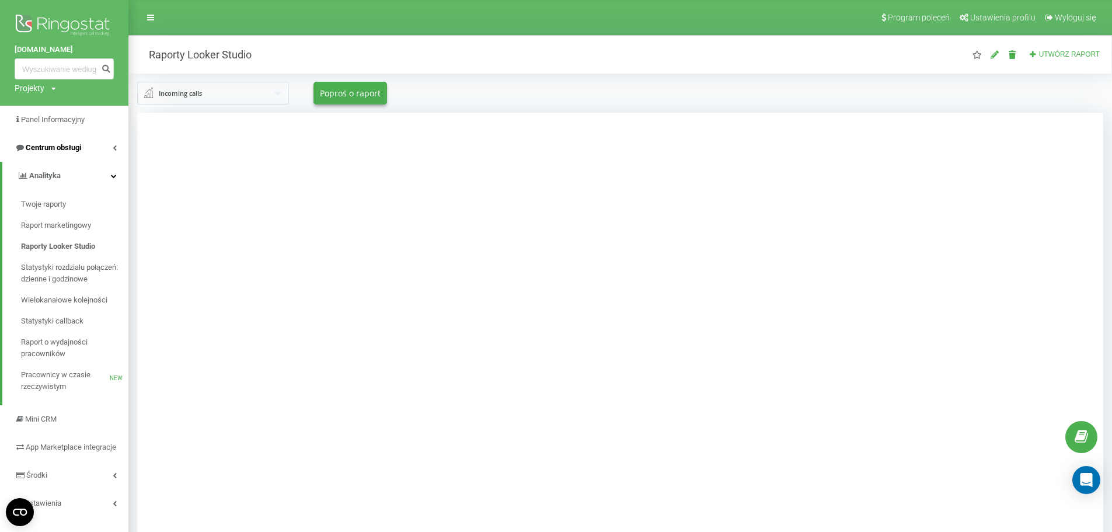
click at [97, 147] on link "Centrum obsługi" at bounding box center [64, 148] width 128 height 28
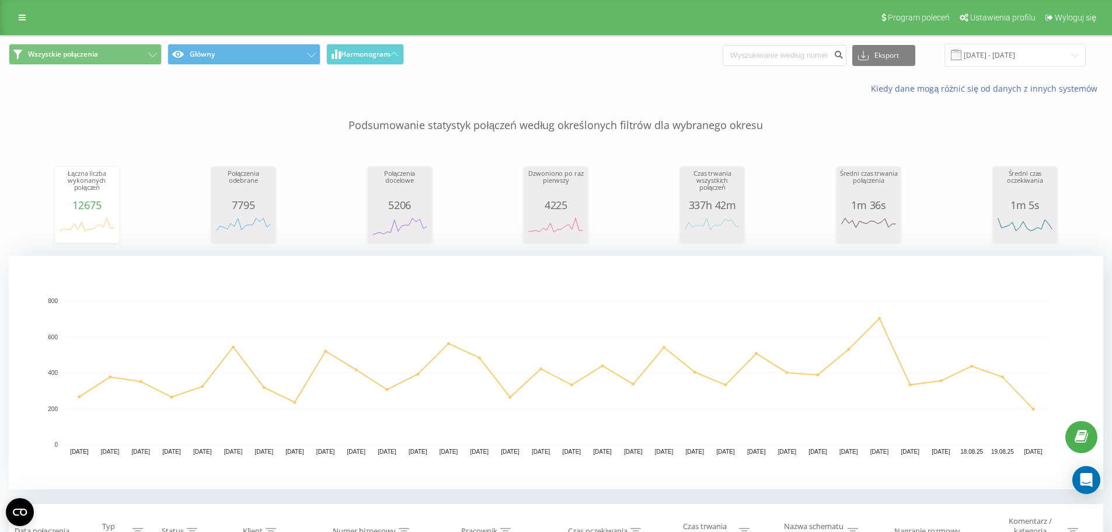
click at [1015, 42] on div "Wszystkie połączenia Główny Harmonogram Eksport .csv .xls .xlsx [DATE] - [DATE]" at bounding box center [556, 55] width 1110 height 39
click at [1015, 46] on input "[DATE] - [DATE]" at bounding box center [1014, 55] width 141 height 23
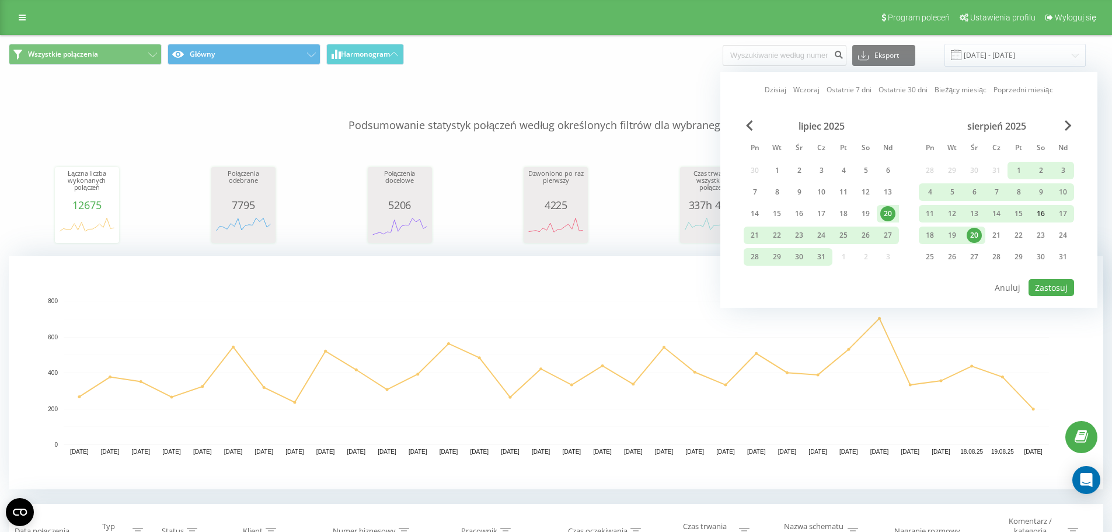
drag, startPoint x: 1020, startPoint y: 215, endPoint x: 1047, endPoint y: 218, distance: 26.9
click at [1025, 216] on div "15" at bounding box center [1018, 213] width 15 height 15
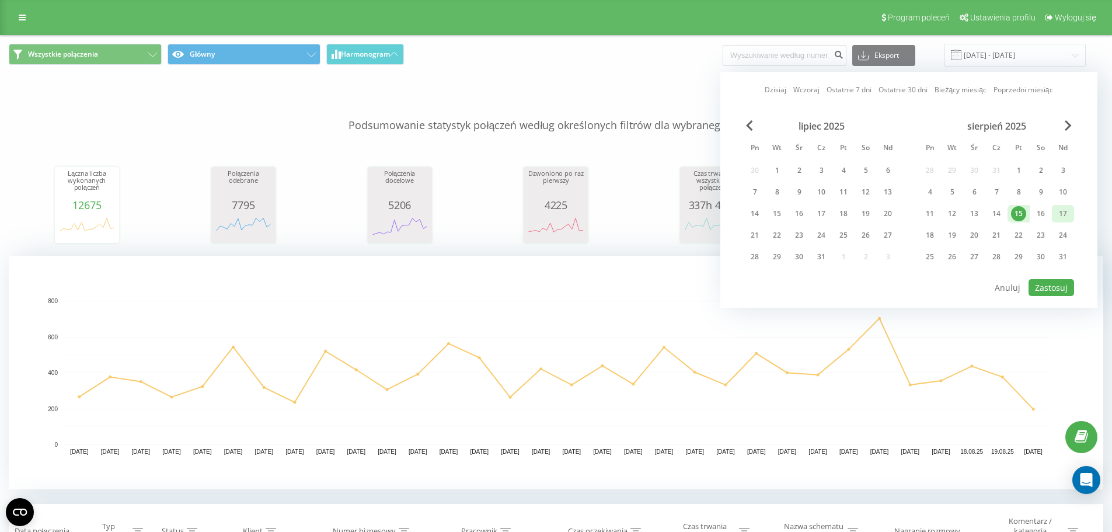
click at [1064, 213] on div "17" at bounding box center [1062, 213] width 15 height 15
click at [1056, 285] on button "Zastosuj" at bounding box center [1051, 287] width 46 height 17
type input "[DATE] - [DATE]"
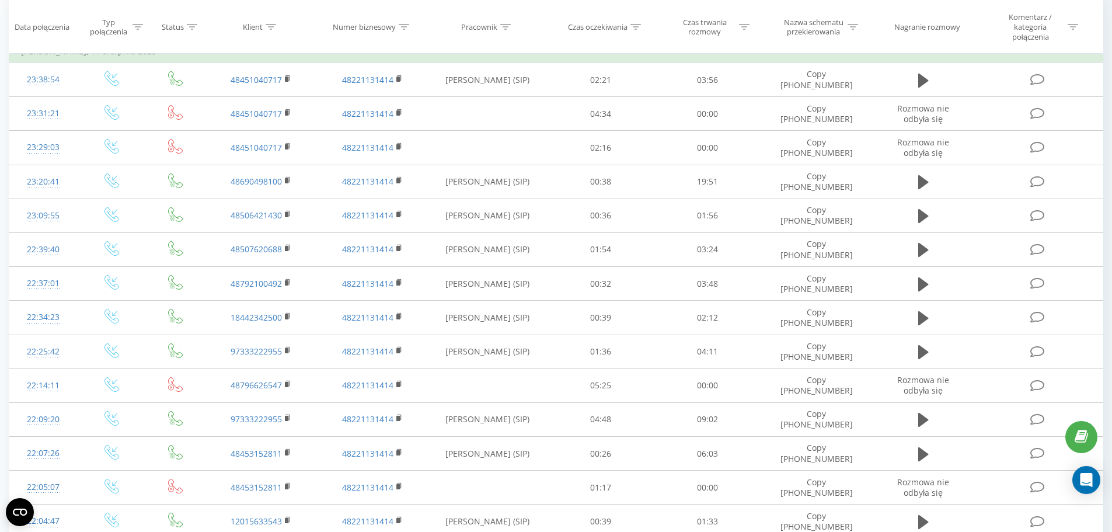
scroll to position [418, 0]
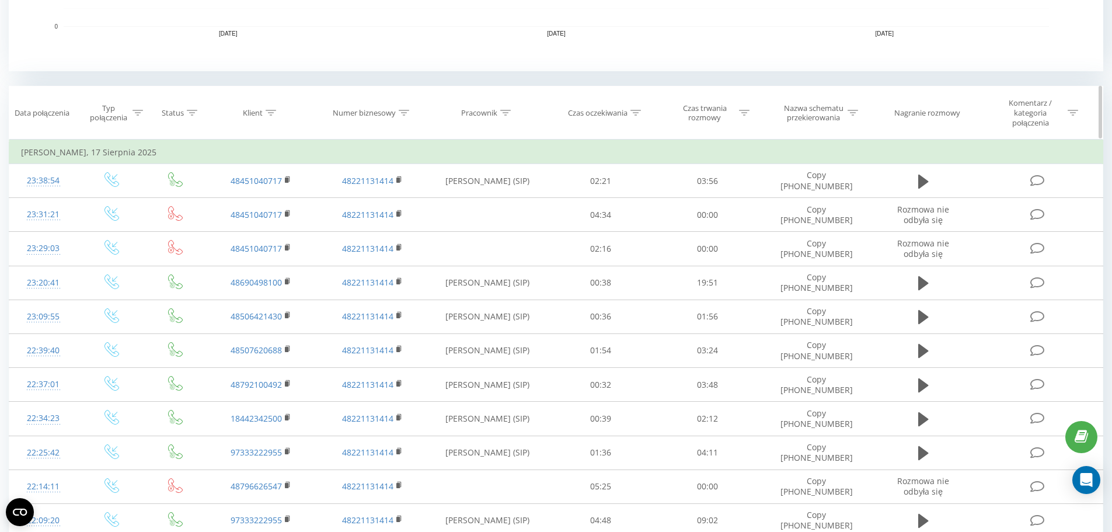
click at [403, 111] on icon at bounding box center [404, 113] width 11 height 6
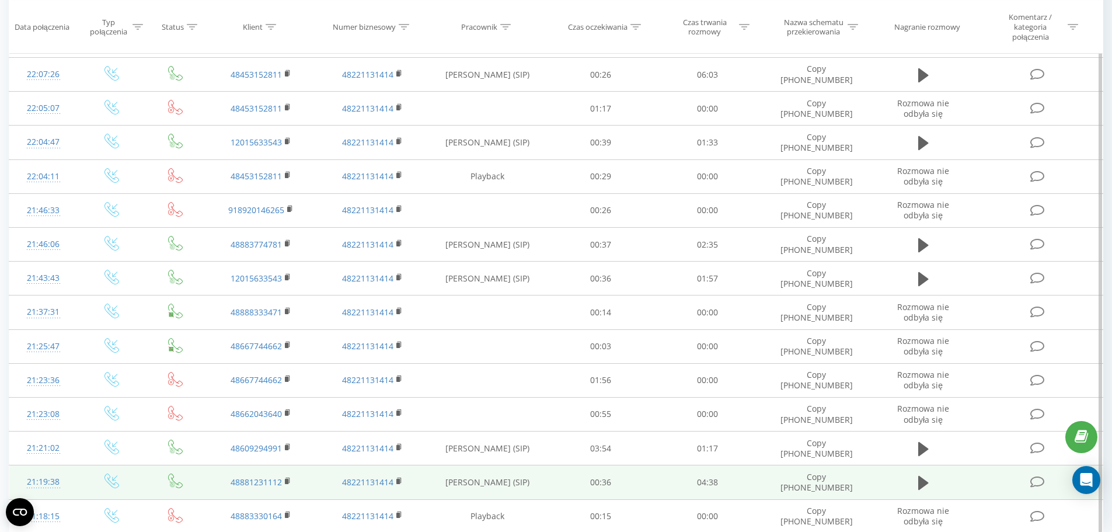
scroll to position [943, 0]
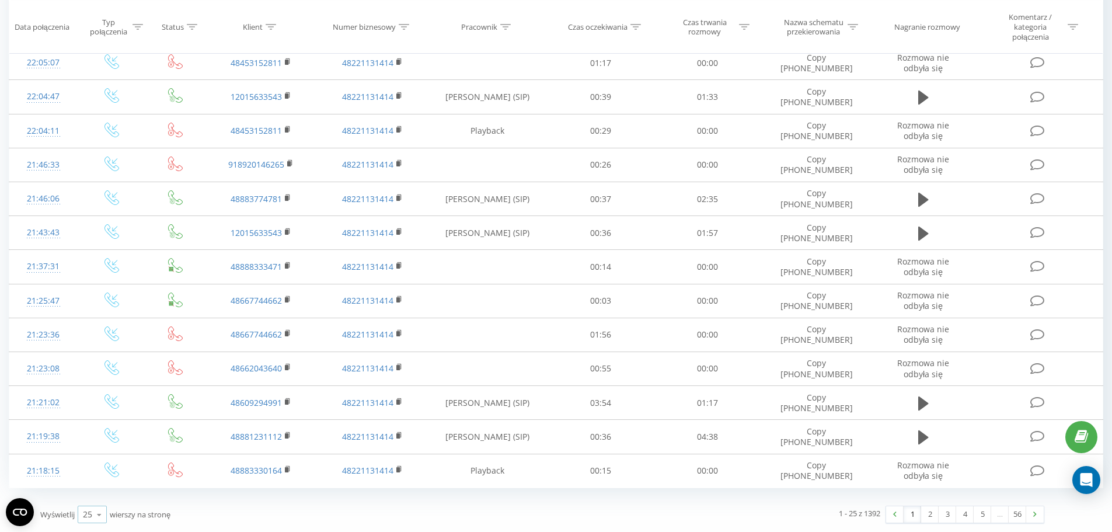
click at [100, 516] on icon at bounding box center [99, 514] width 18 height 23
click at [95, 499] on span "100" at bounding box center [90, 497] width 14 height 11
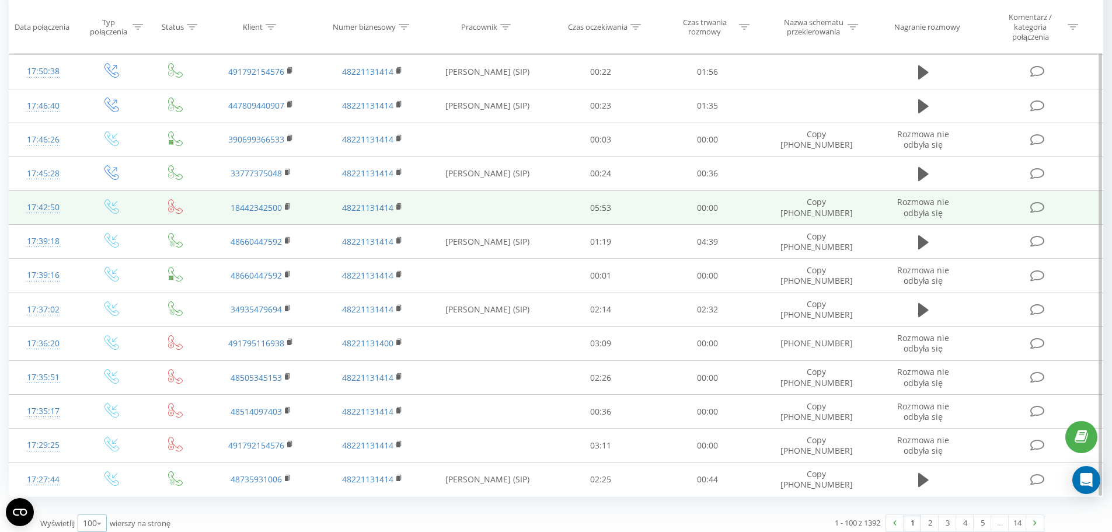
scroll to position [3489, 0]
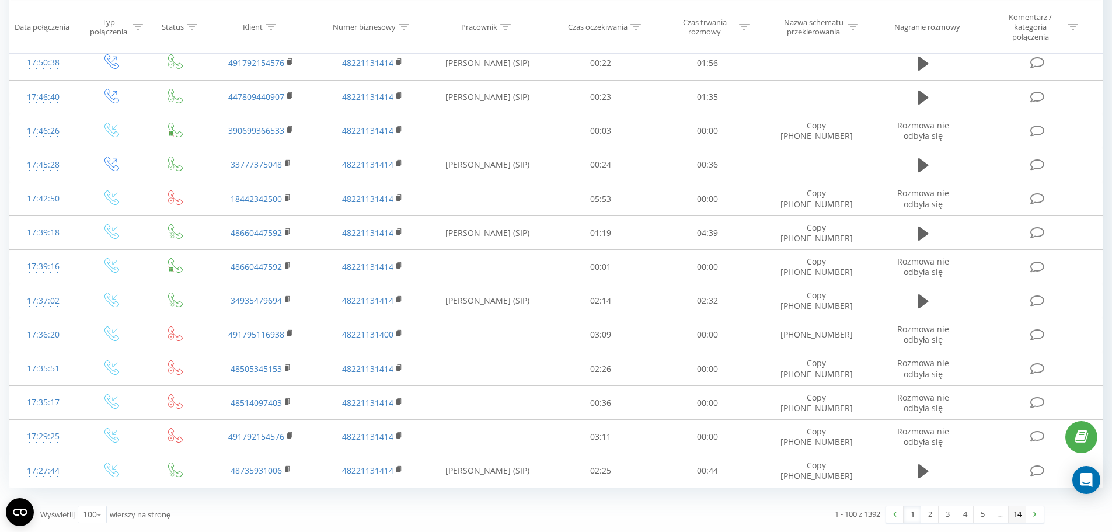
click at [1012, 514] on link "14" at bounding box center [1017, 514] width 18 height 16
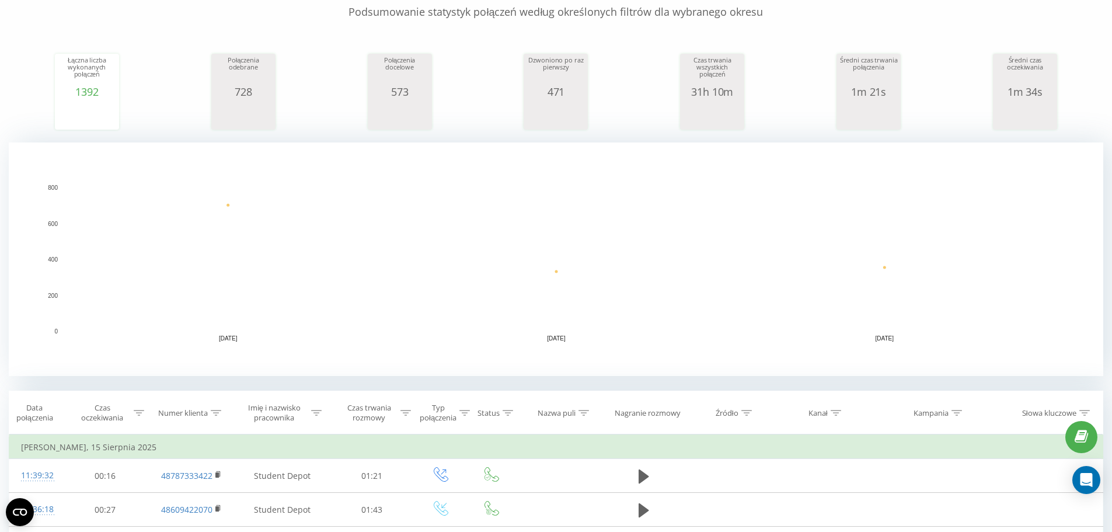
scroll to position [233, 0]
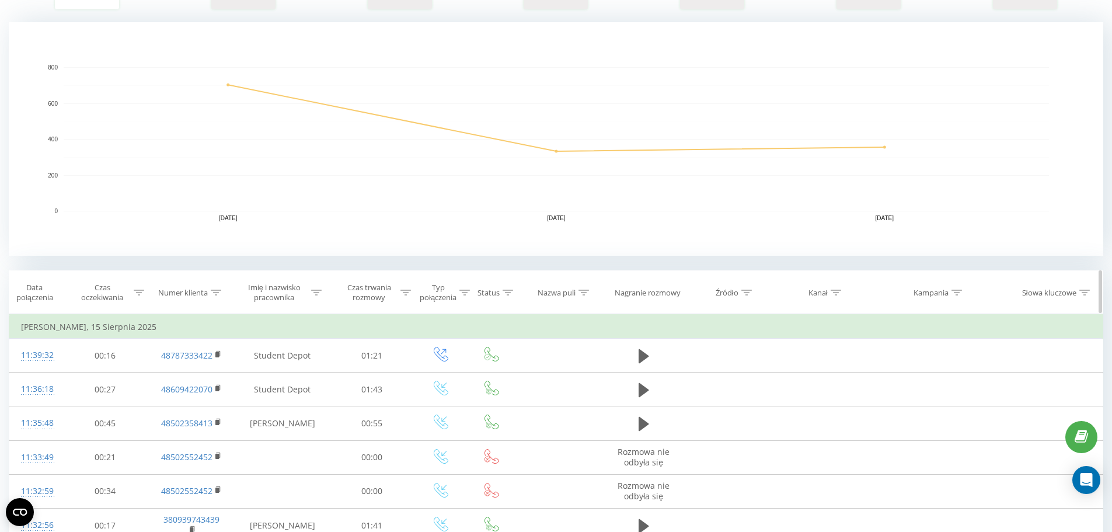
click at [312, 293] on icon at bounding box center [316, 292] width 11 height 6
click at [282, 376] on input "text" at bounding box center [282, 376] width 103 height 20
type input "student"
click at [295, 392] on span "OK" at bounding box center [307, 399] width 33 height 18
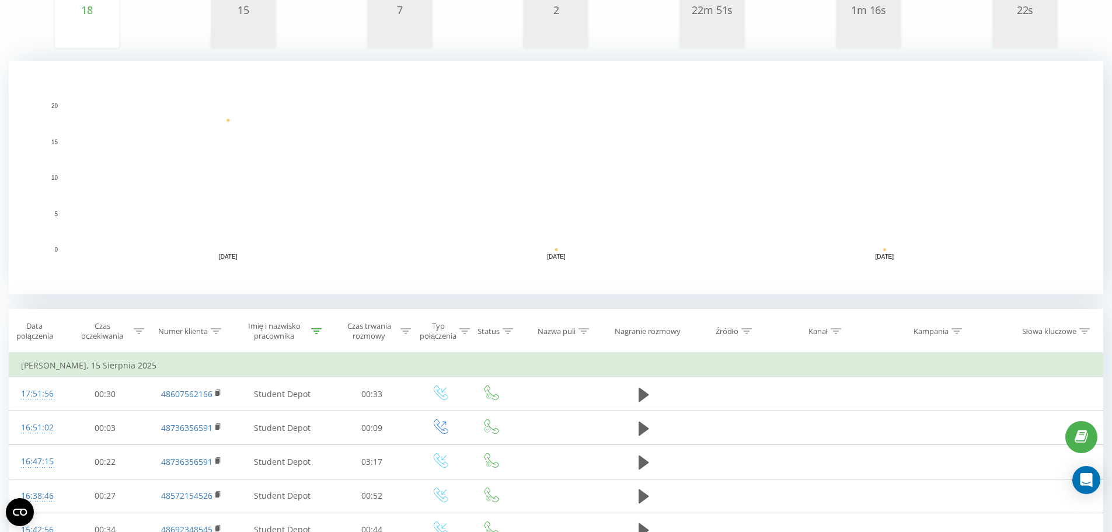
scroll to position [233, 0]
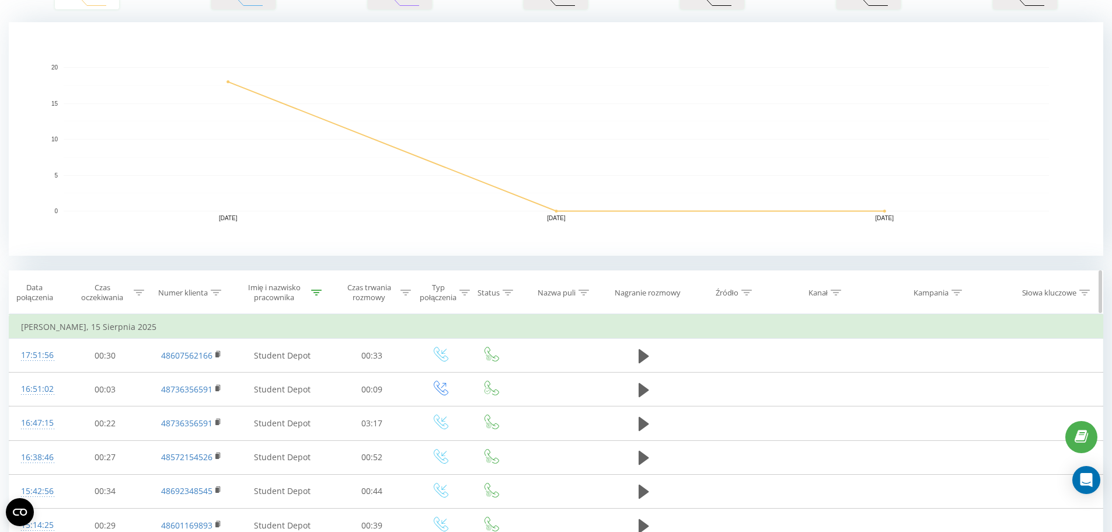
click at [138, 284] on div "Czas oczekiwania" at bounding box center [109, 292] width 71 height 20
click at [119, 350] on div at bounding box center [99, 348] width 83 height 11
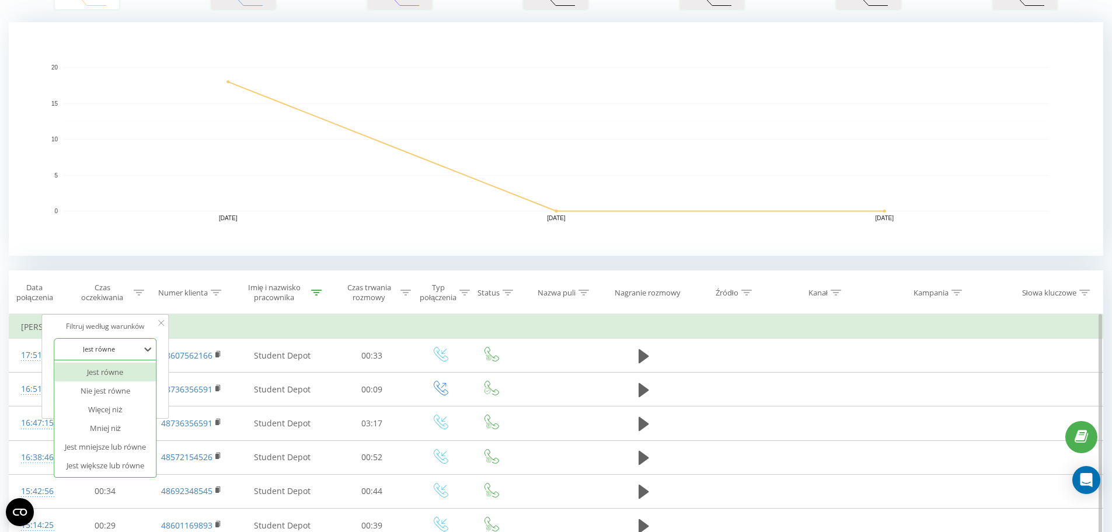
click at [119, 350] on div at bounding box center [99, 348] width 83 height 11
click at [117, 348] on div at bounding box center [99, 348] width 83 height 11
click at [117, 373] on div "Jest równe" at bounding box center [106, 371] width 102 height 19
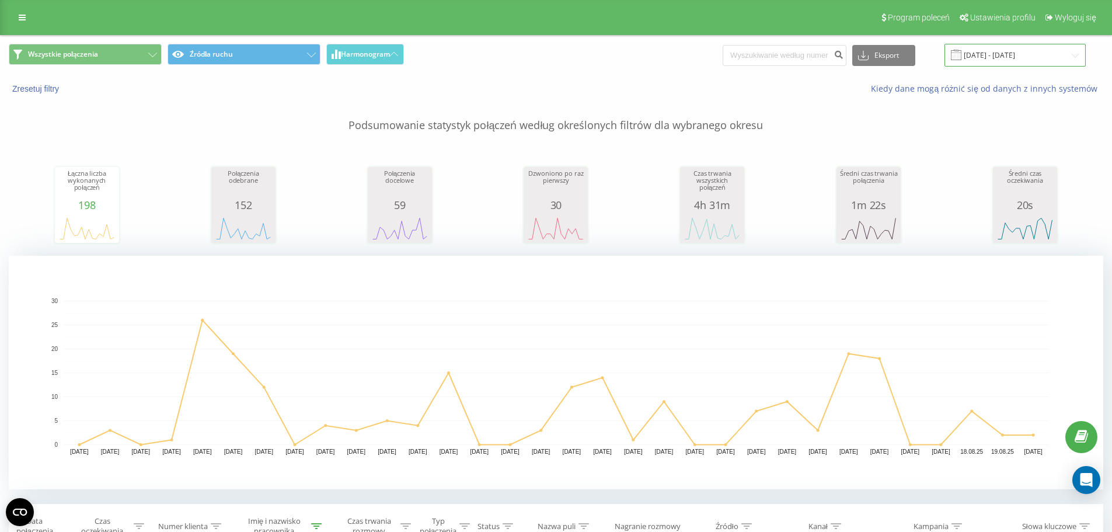
click at [1044, 45] on input "[DATE] - [DATE]" at bounding box center [1014, 55] width 141 height 23
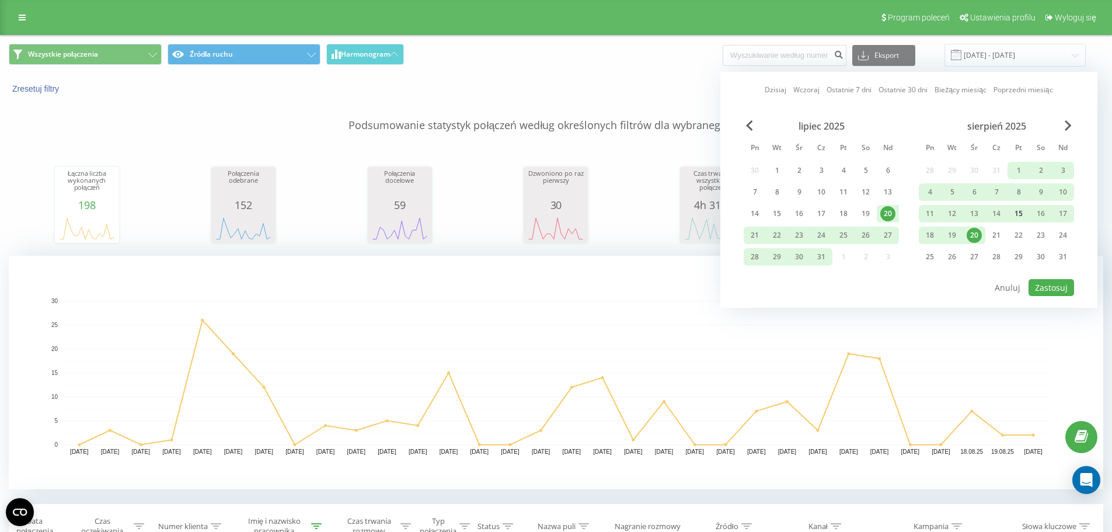
click at [1017, 210] on div "15" at bounding box center [1018, 213] width 15 height 15
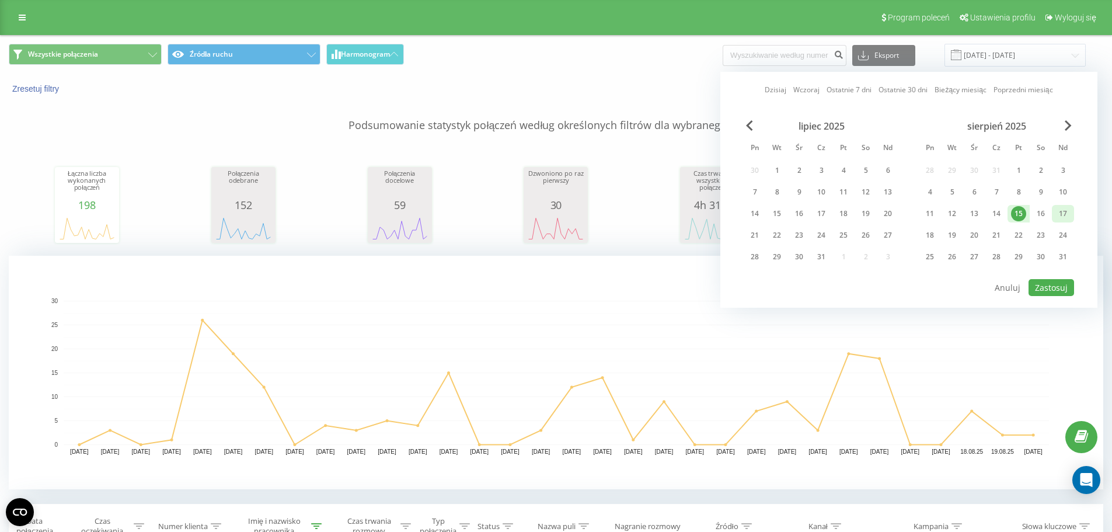
click at [1063, 214] on div "17" at bounding box center [1062, 213] width 15 height 15
click at [1057, 284] on button "Zastosuj" at bounding box center [1051, 287] width 46 height 17
type input "[DATE] - [DATE]"
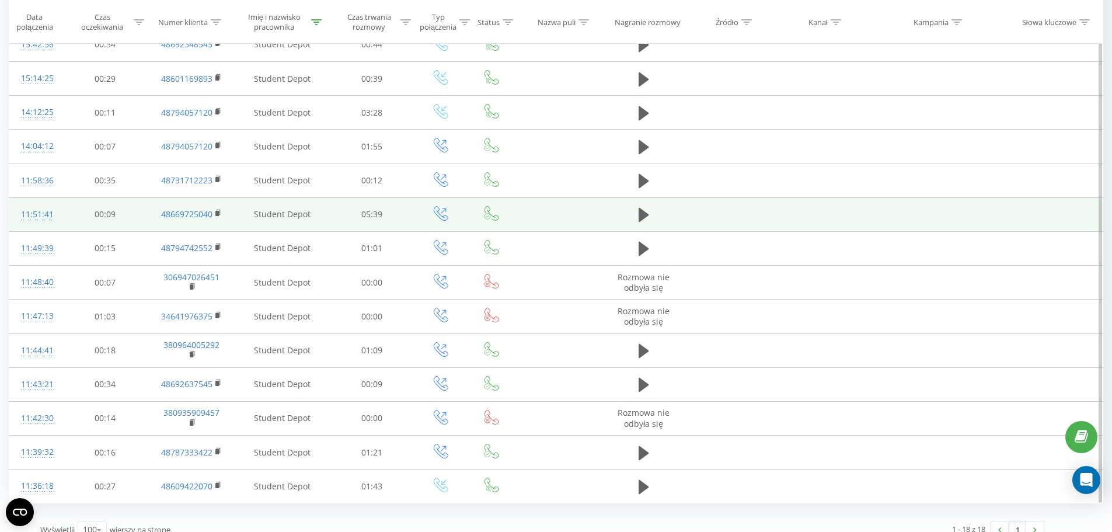
scroll to position [695, 0]
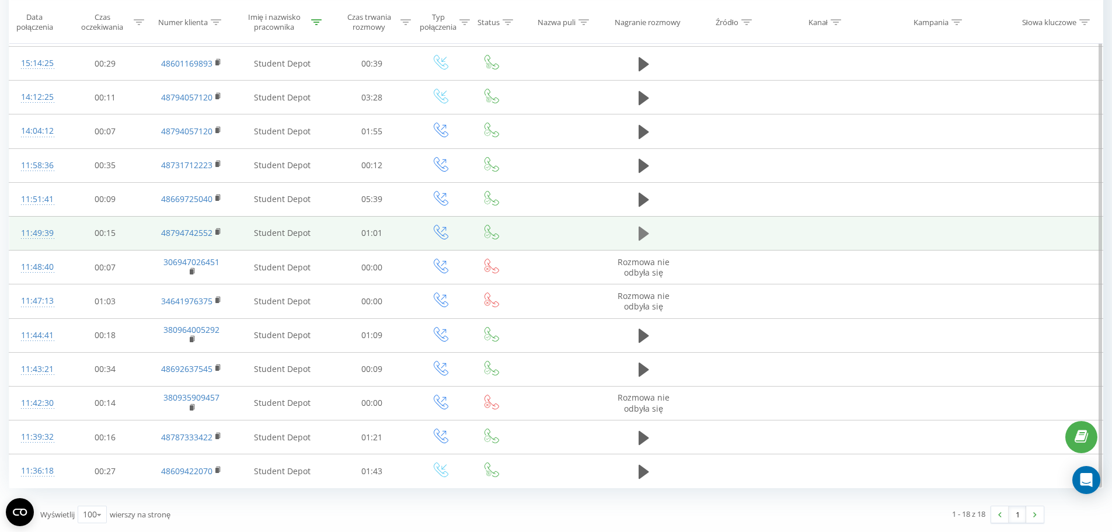
click at [638, 234] on icon at bounding box center [643, 233] width 11 height 16
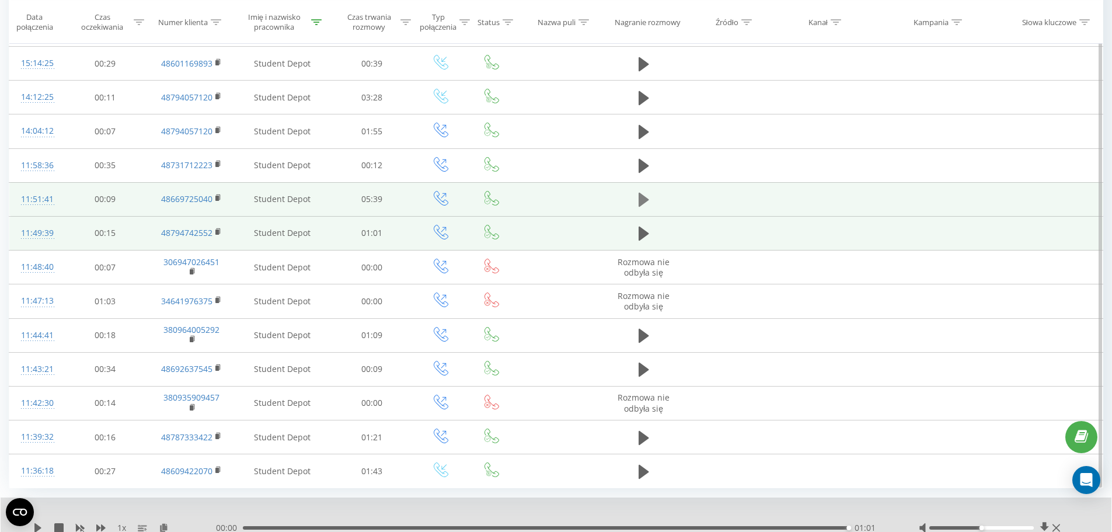
click at [641, 198] on icon at bounding box center [643, 200] width 11 height 14
click at [266, 530] on div "- 05:34 00:05 00:05" at bounding box center [552, 528] width 673 height 12
click at [266, 528] on div "00:05" at bounding box center [549, 528] width 606 height 4
click at [284, 528] on div "00:21" at bounding box center [549, 528] width 606 height 4
click at [318, 527] on div "00:22" at bounding box center [549, 528] width 606 height 4
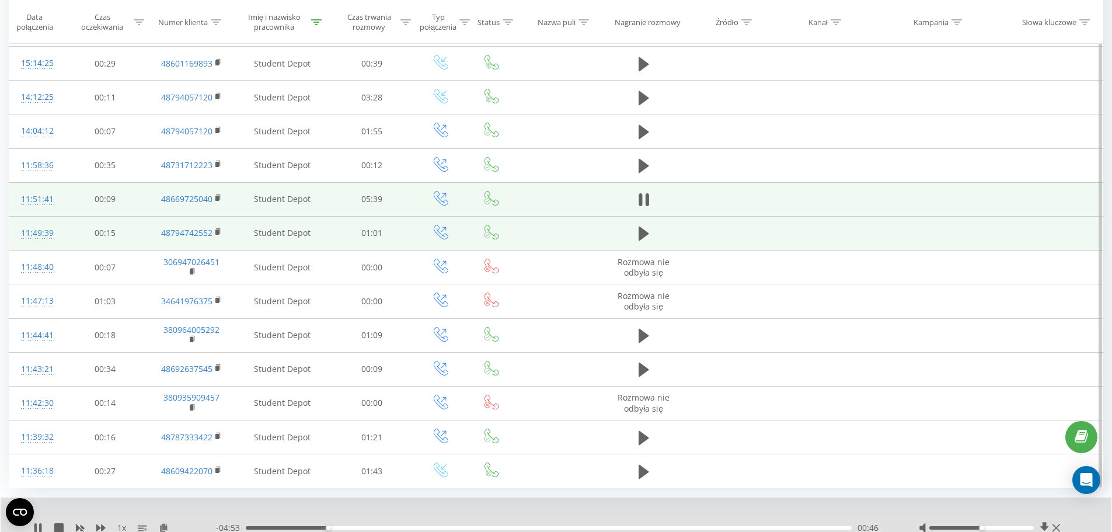
click at [383, 523] on div "- 04:53 00:46 00:46" at bounding box center [552, 528] width 673 height 12
click at [386, 526] on div "01:19" at bounding box center [549, 528] width 606 height 4
click at [414, 526] on div "01:34" at bounding box center [549, 528] width 606 height 4
drag, startPoint x: 414, startPoint y: 526, endPoint x: 229, endPoint y: 518, distance: 185.2
click at [229, 518] on div "1 x - 05:35 00:04 00:04" at bounding box center [556, 519] width 1110 height 45
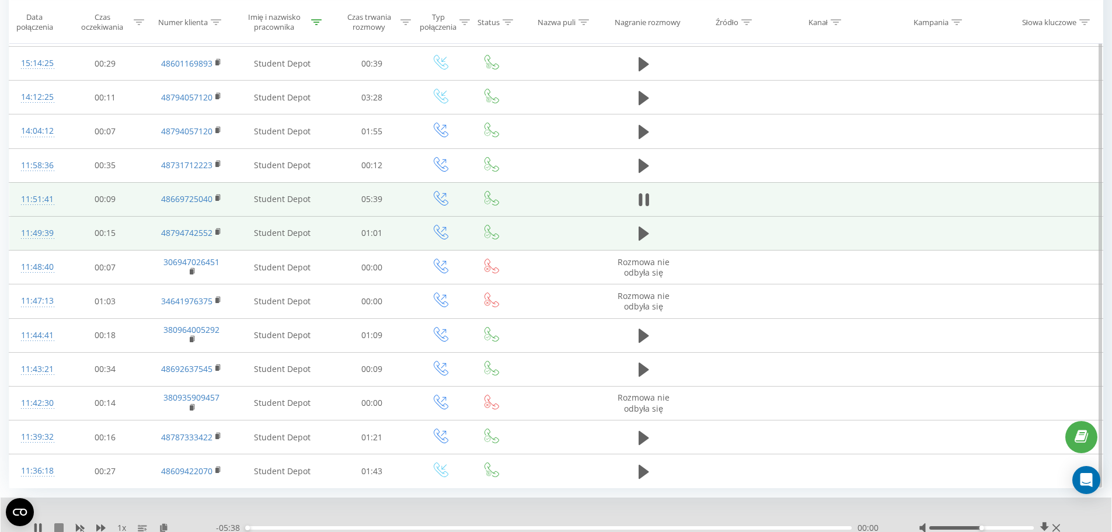
click at [57, 527] on icon at bounding box center [58, 527] width 9 height 9
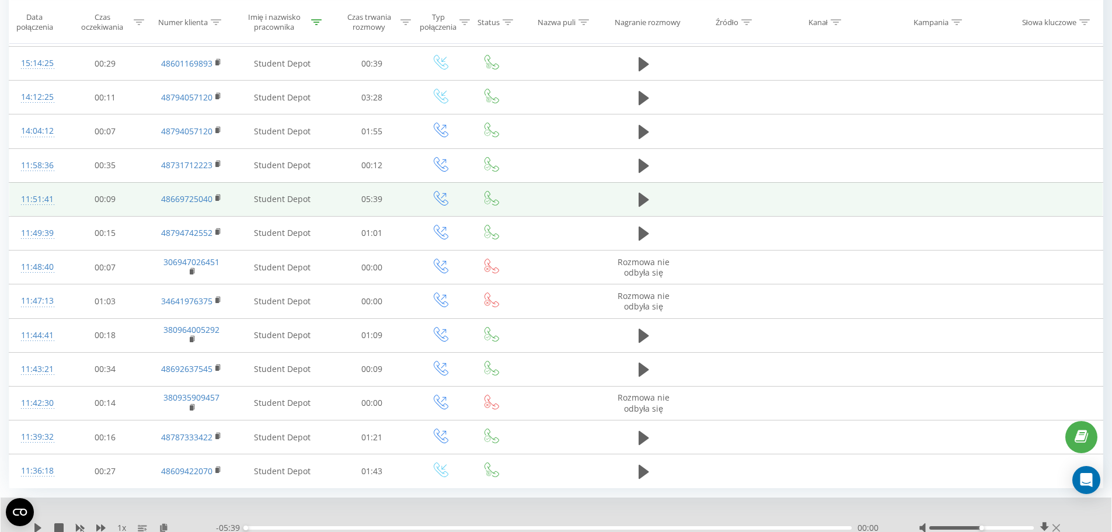
click at [1056, 525] on icon at bounding box center [1056, 527] width 8 height 9
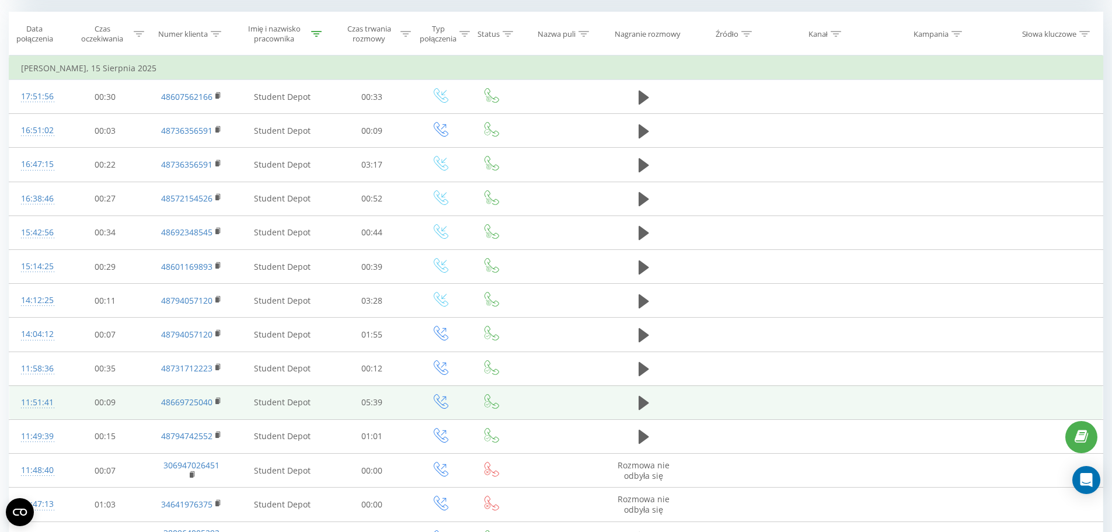
scroll to position [462, 0]
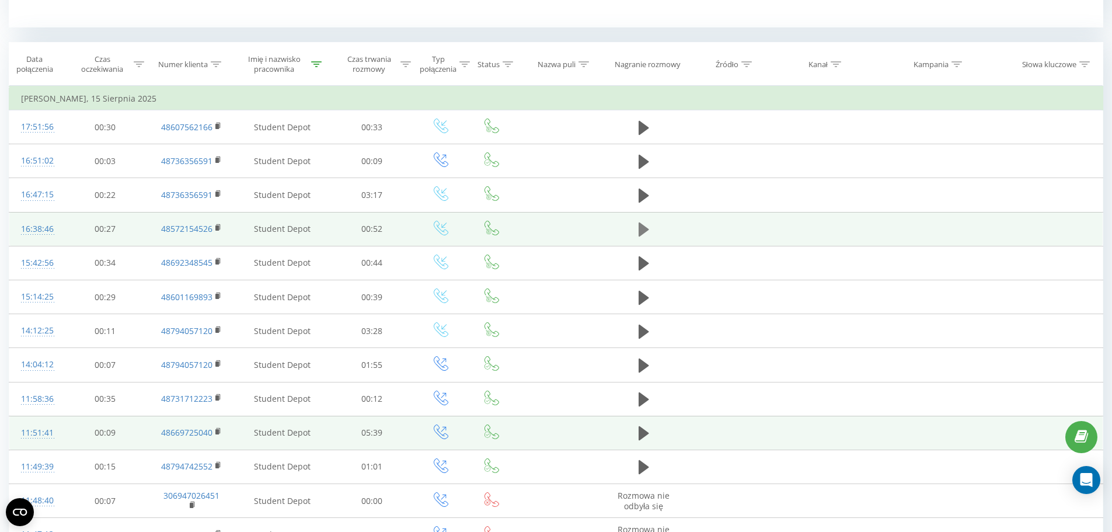
click at [636, 225] on button at bounding box center [644, 230] width 18 height 18
